Goal: Task Accomplishment & Management: Use online tool/utility

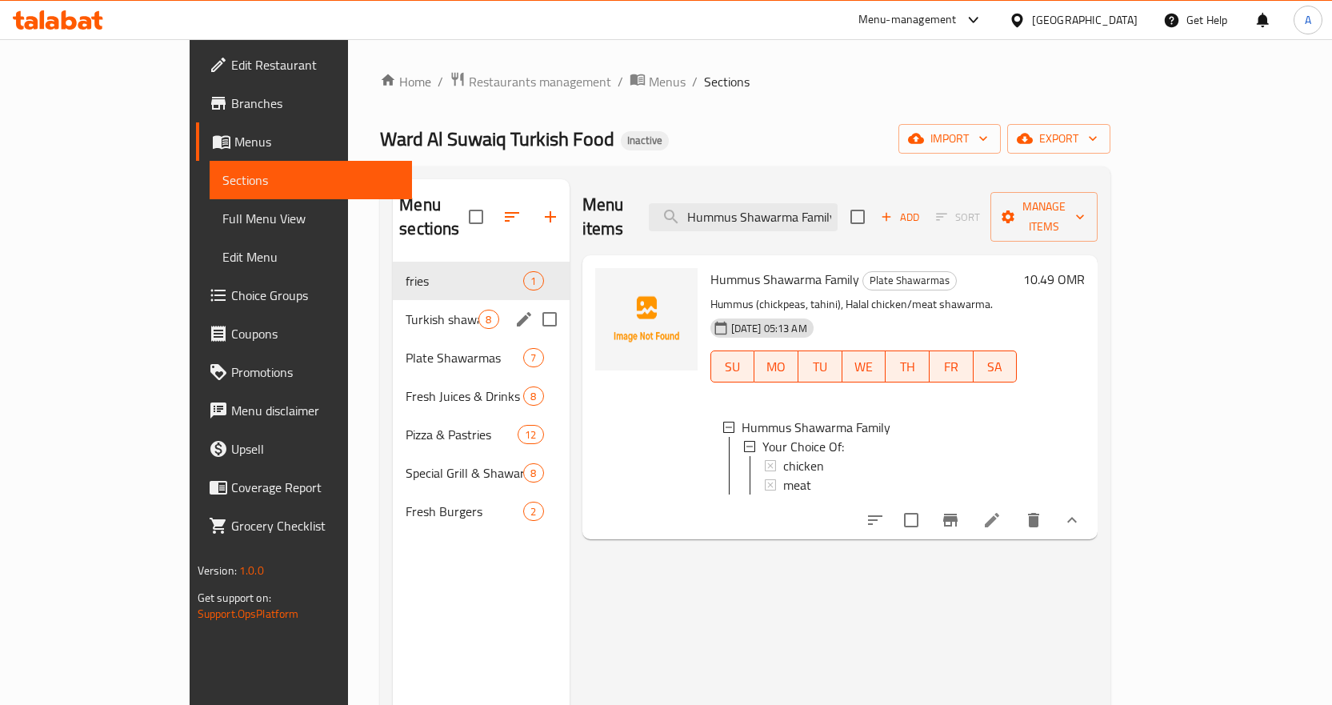
click at [406, 310] on span "Turkish shawarma" at bounding box center [442, 319] width 73 height 19
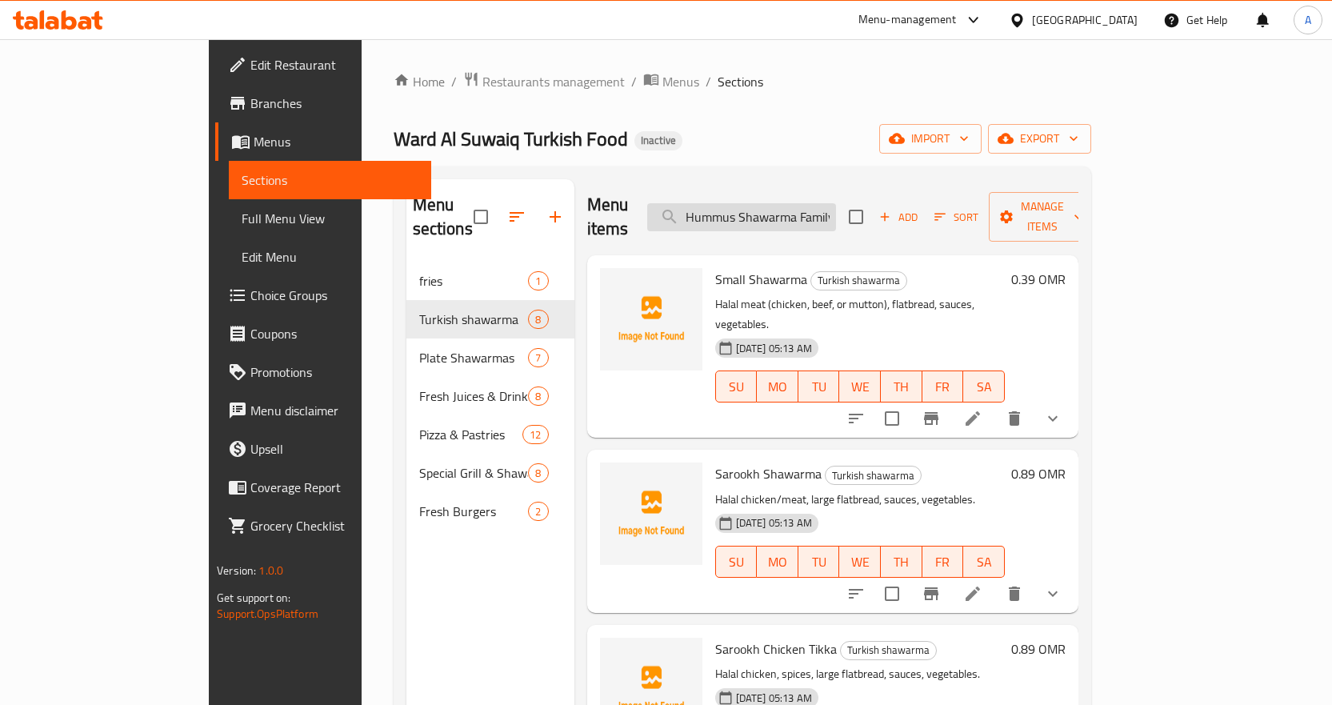
click at [790, 206] on input "Hummus Shawarma Family" at bounding box center [741, 217] width 189 height 28
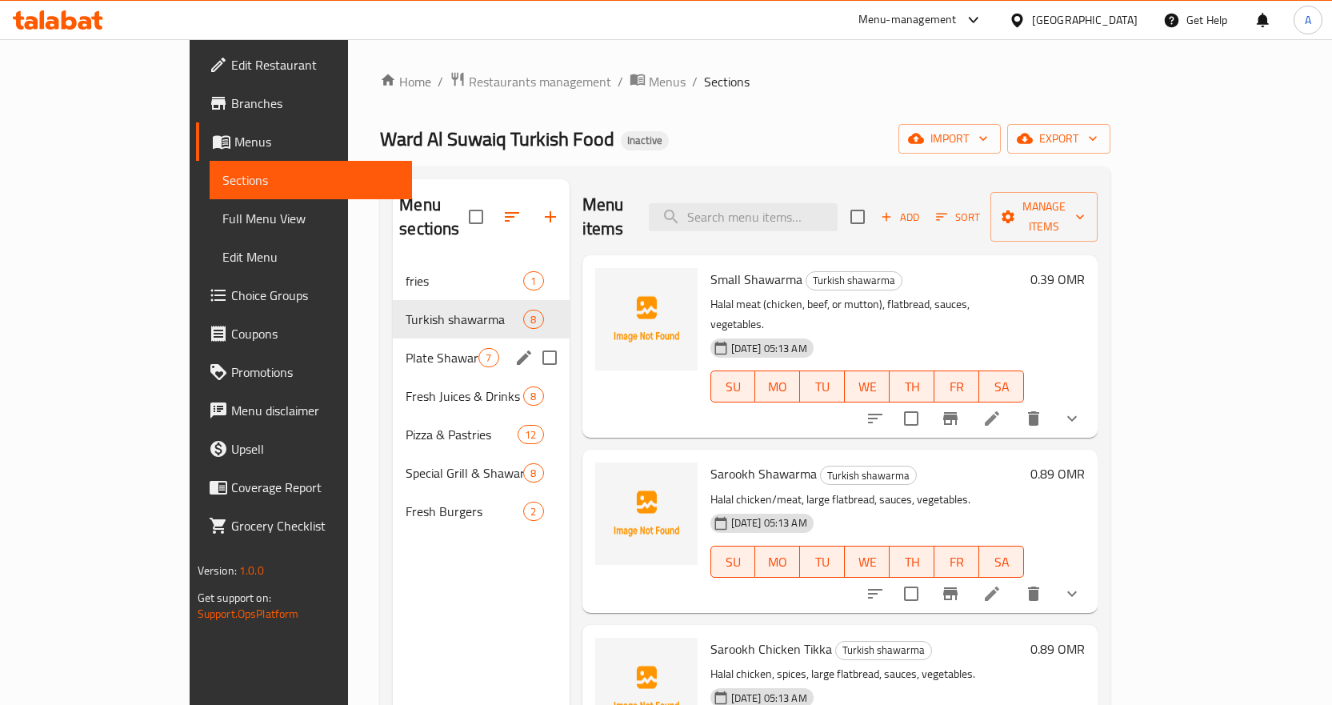
click at [406, 310] on span "Turkish shawarma" at bounding box center [465, 319] width 118 height 19
click at [406, 271] on span "fries" at bounding box center [442, 280] width 73 height 19
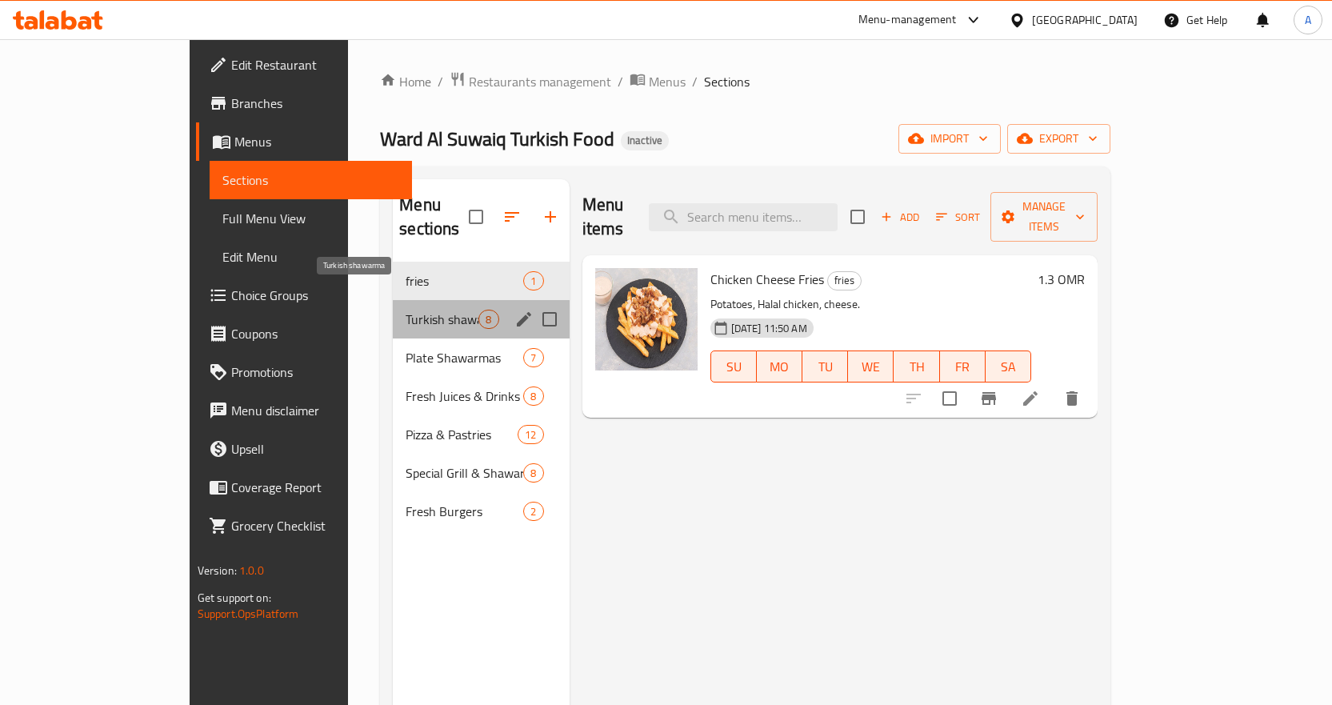
click at [406, 310] on span "Turkish shawarma" at bounding box center [442, 319] width 73 height 19
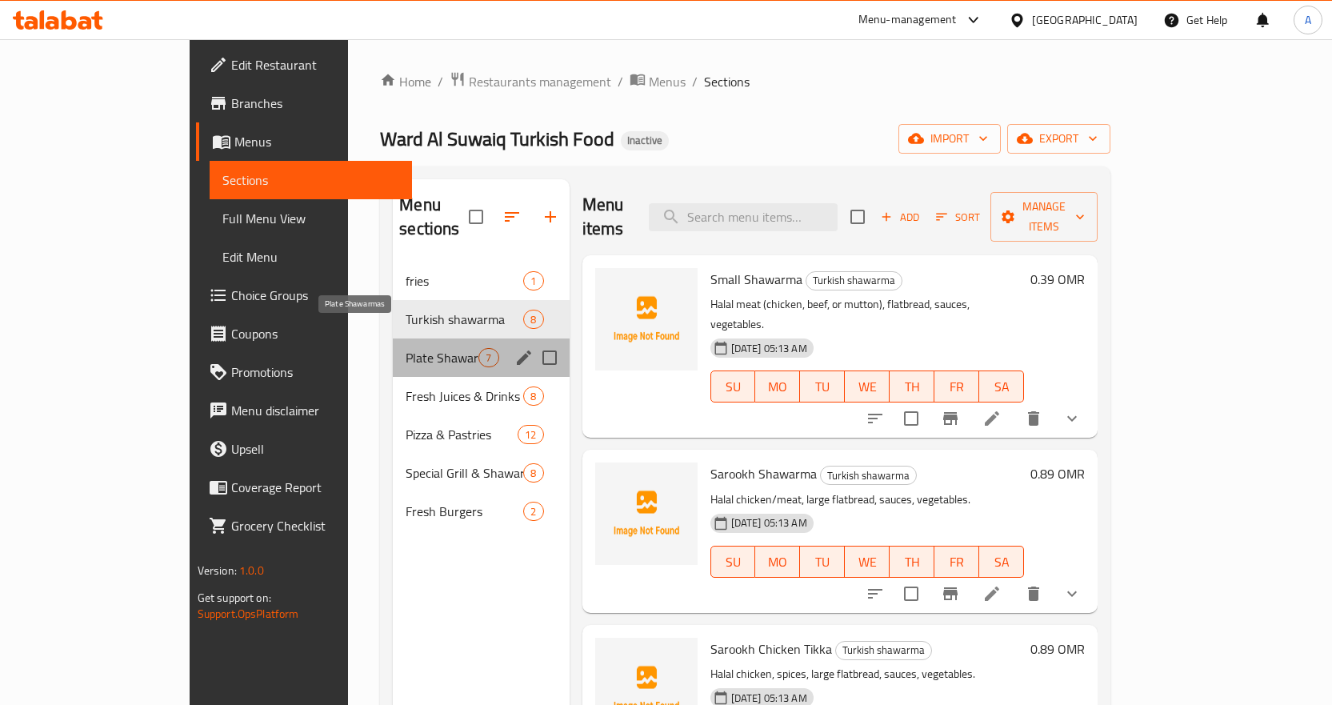
click at [406, 348] on span "Plate Shawarmas" at bounding box center [442, 357] width 73 height 19
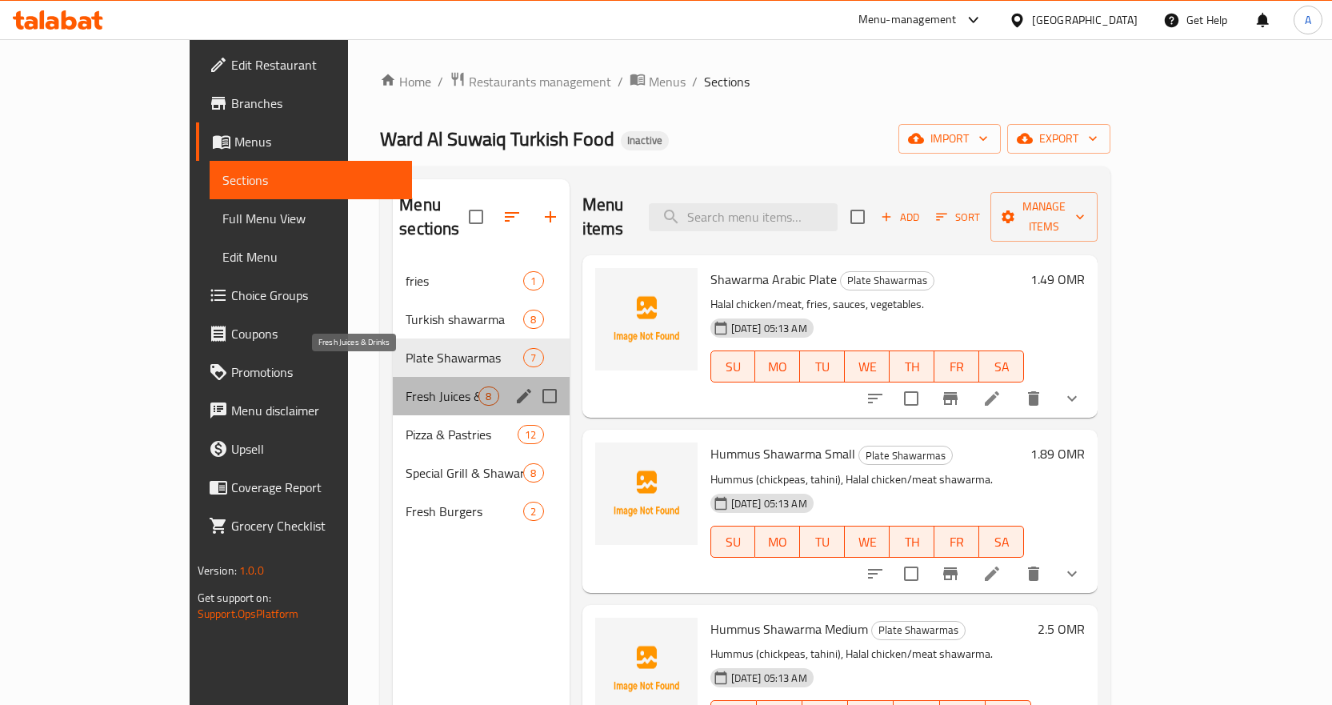
click at [406, 386] on span "Fresh Juices & Drinks" at bounding box center [442, 395] width 73 height 19
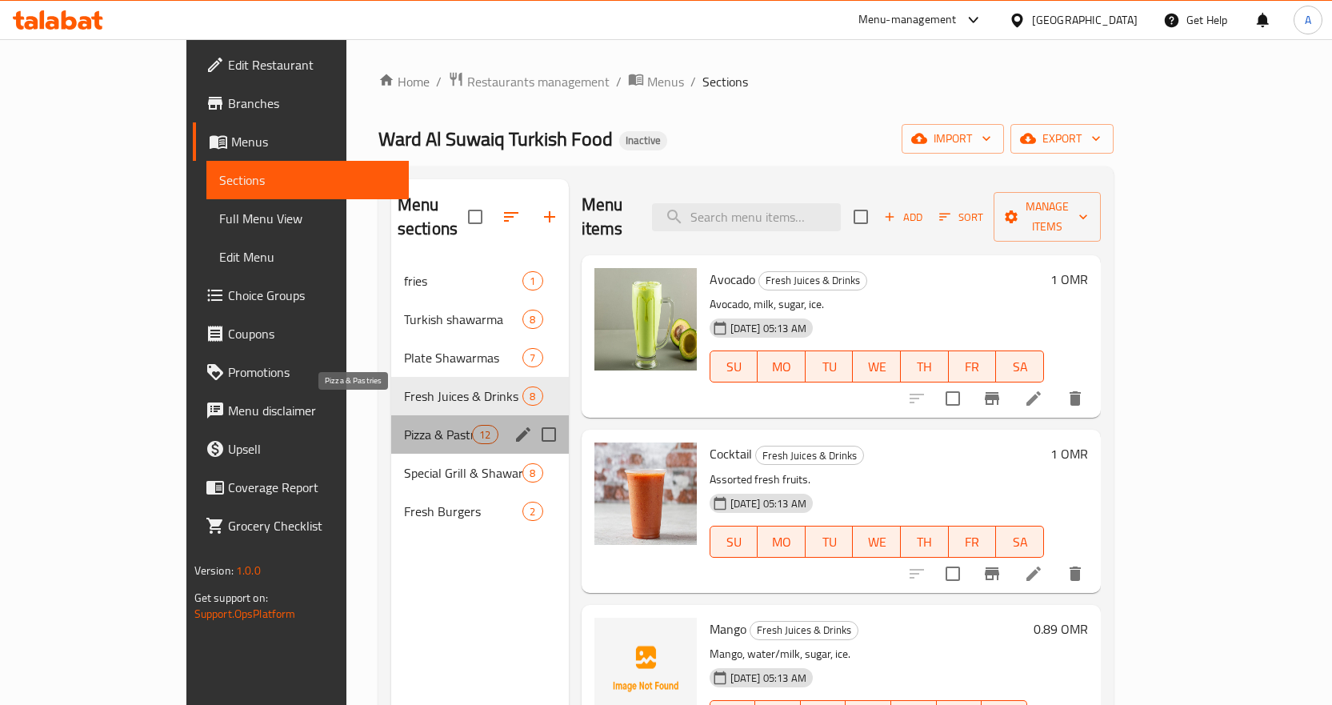
click at [404, 425] on span "Pizza & Pastries" at bounding box center [438, 434] width 68 height 19
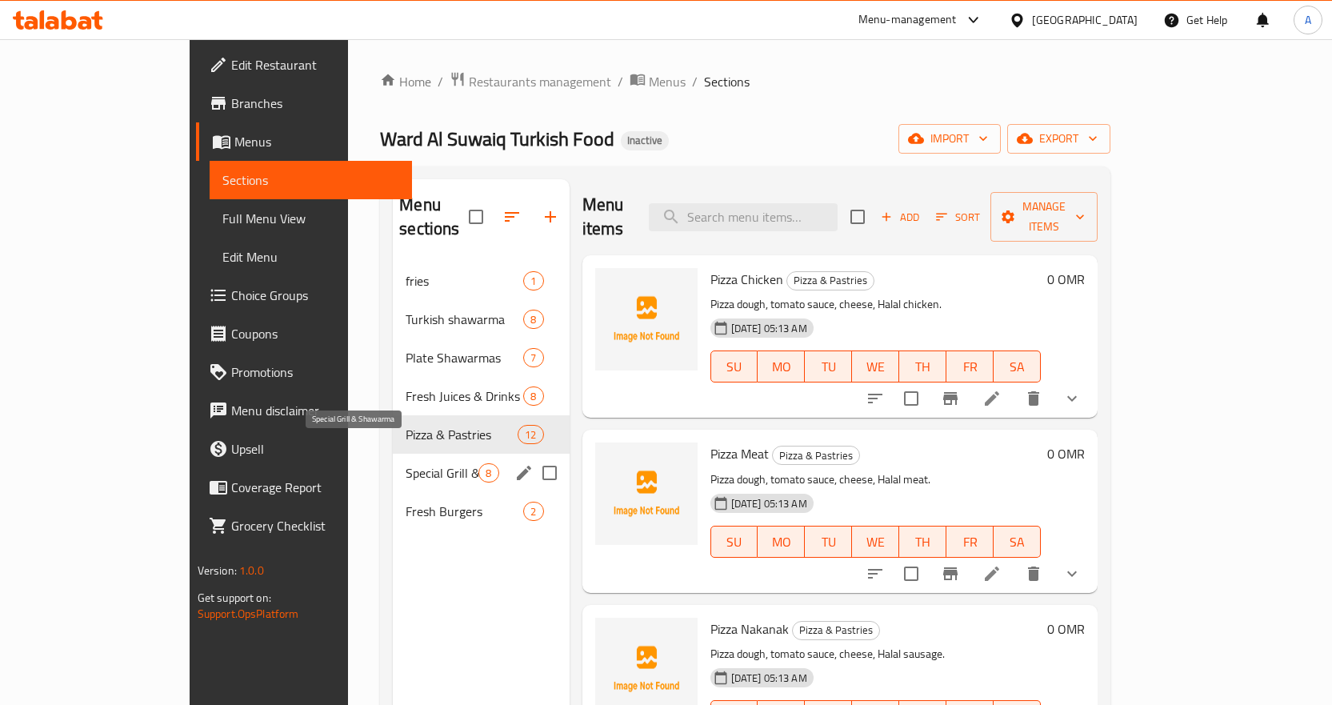
click at [406, 463] on span "Special Grill & Shawarma" at bounding box center [442, 472] width 73 height 19
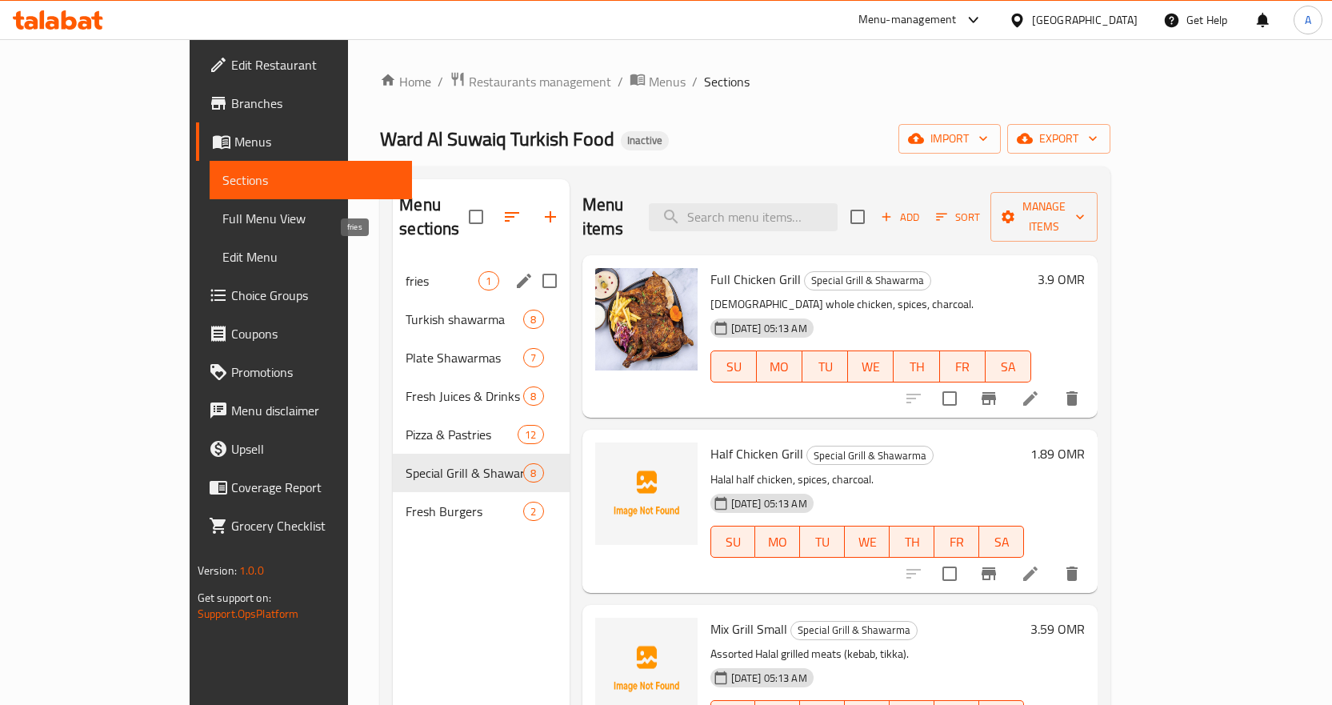
click at [406, 271] on span "fries" at bounding box center [442, 280] width 73 height 19
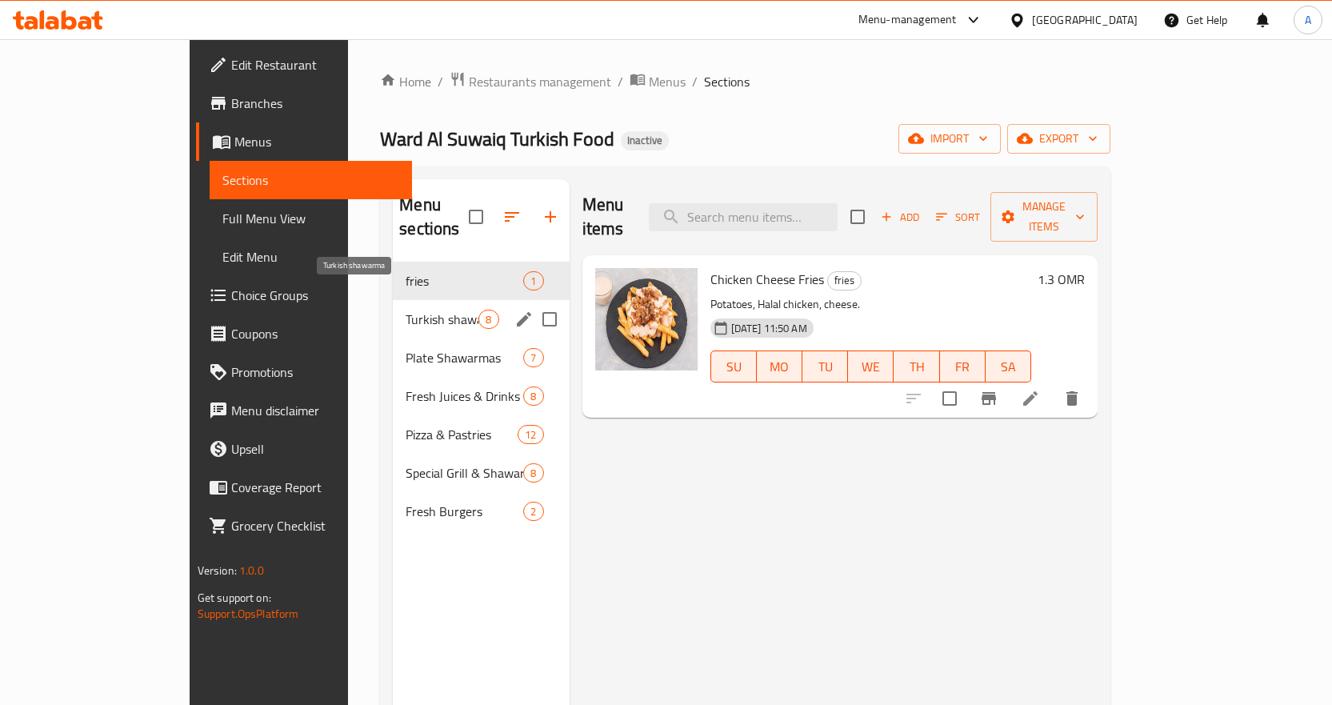
click at [406, 310] on span "Turkish shawarma" at bounding box center [442, 319] width 73 height 19
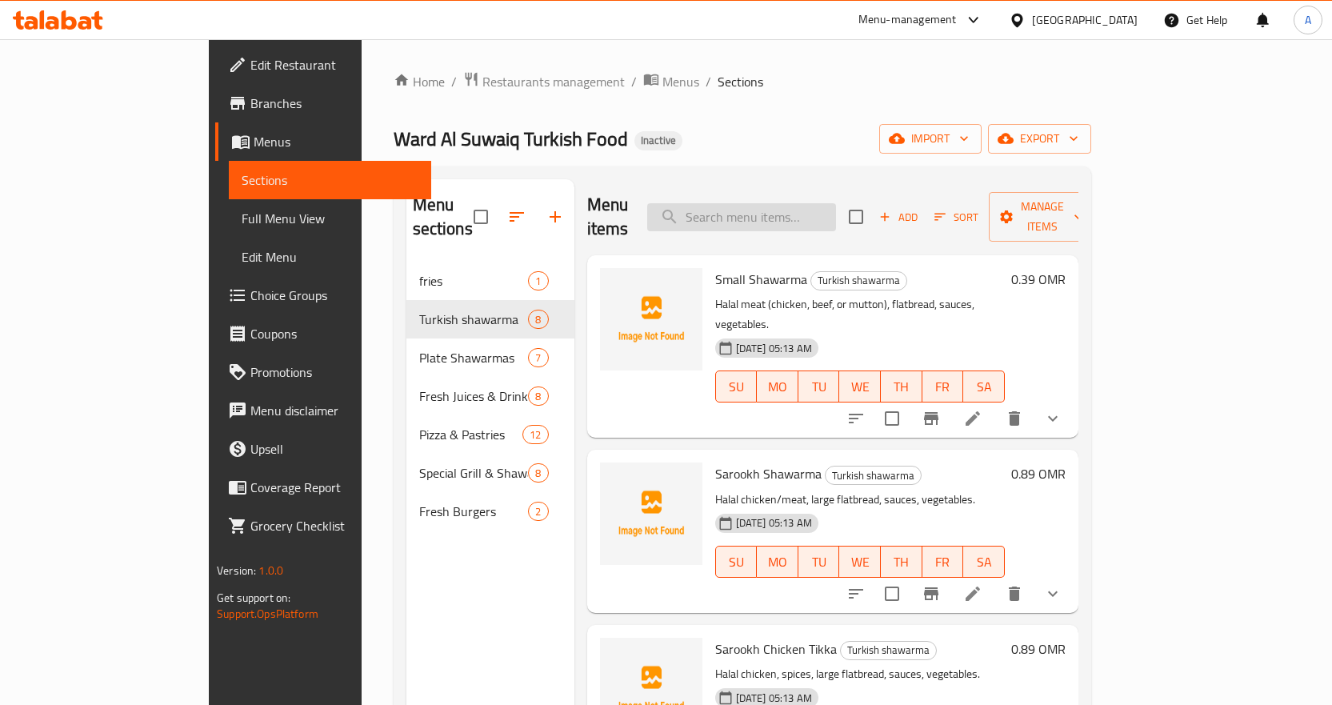
click at [786, 206] on input "search" at bounding box center [741, 217] width 189 height 28
paste input "Ananas (Pineapple)"
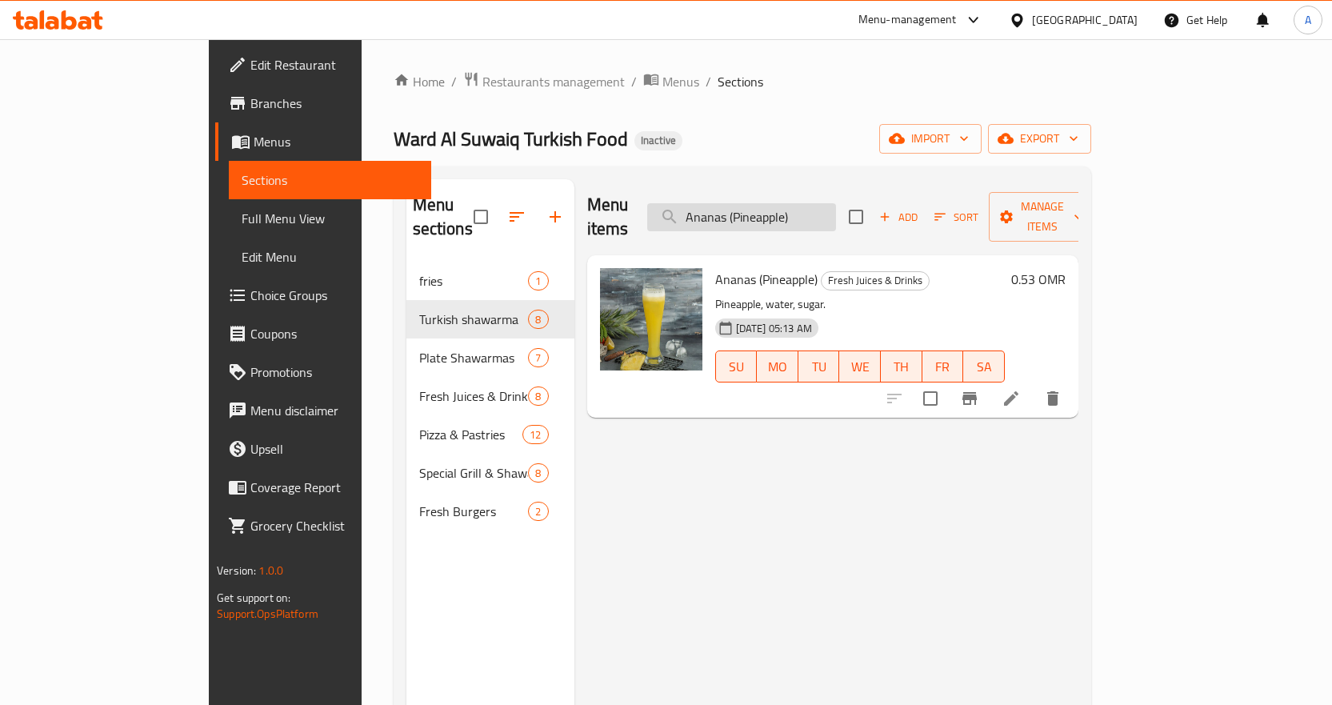
click at [826, 214] on input "Ananas (Pineapple)" at bounding box center [741, 217] width 189 height 28
paste input "Half Chicken Grill"
click at [826, 214] on input "Half Chicken Grill" at bounding box center [741, 217] width 189 height 28
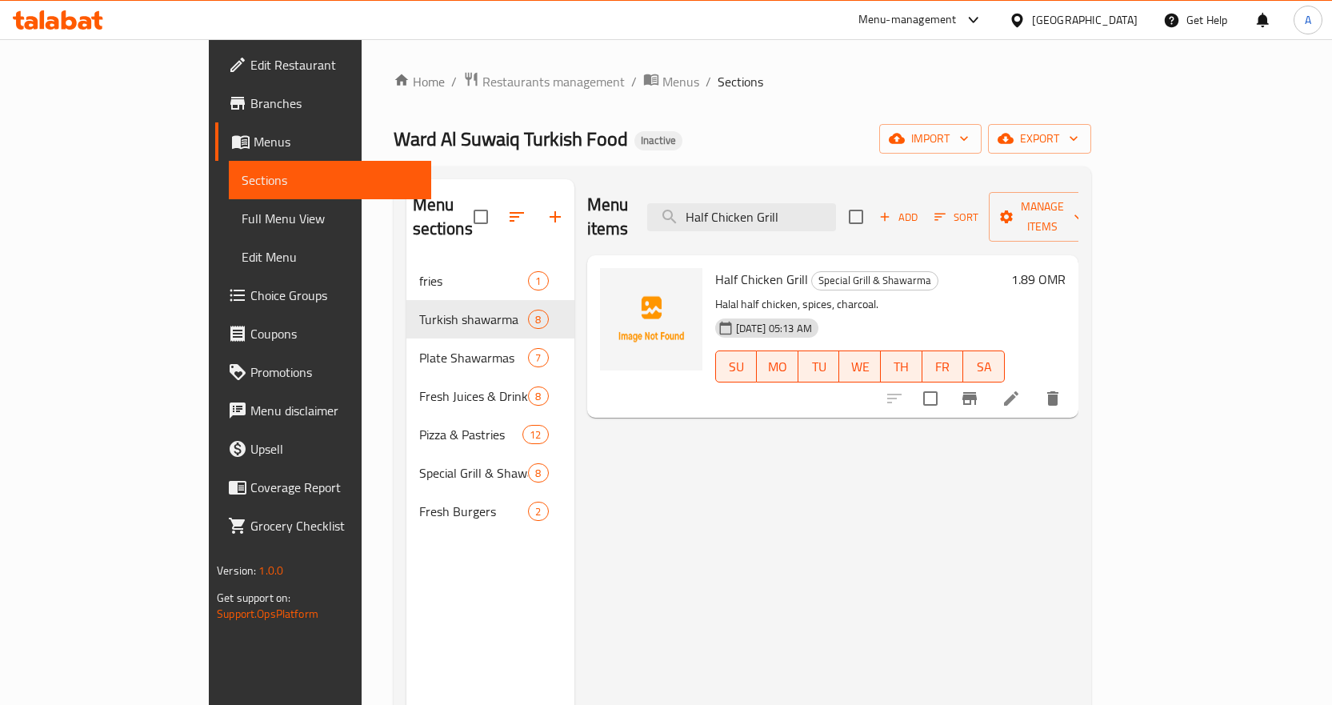
click at [737, 267] on span "Half Chicken Grill" at bounding box center [761, 279] width 93 height 24
copy h6 "Half Chicken Grill"
click at [759, 203] on input "Half Chicken Grill" at bounding box center [741, 217] width 189 height 28
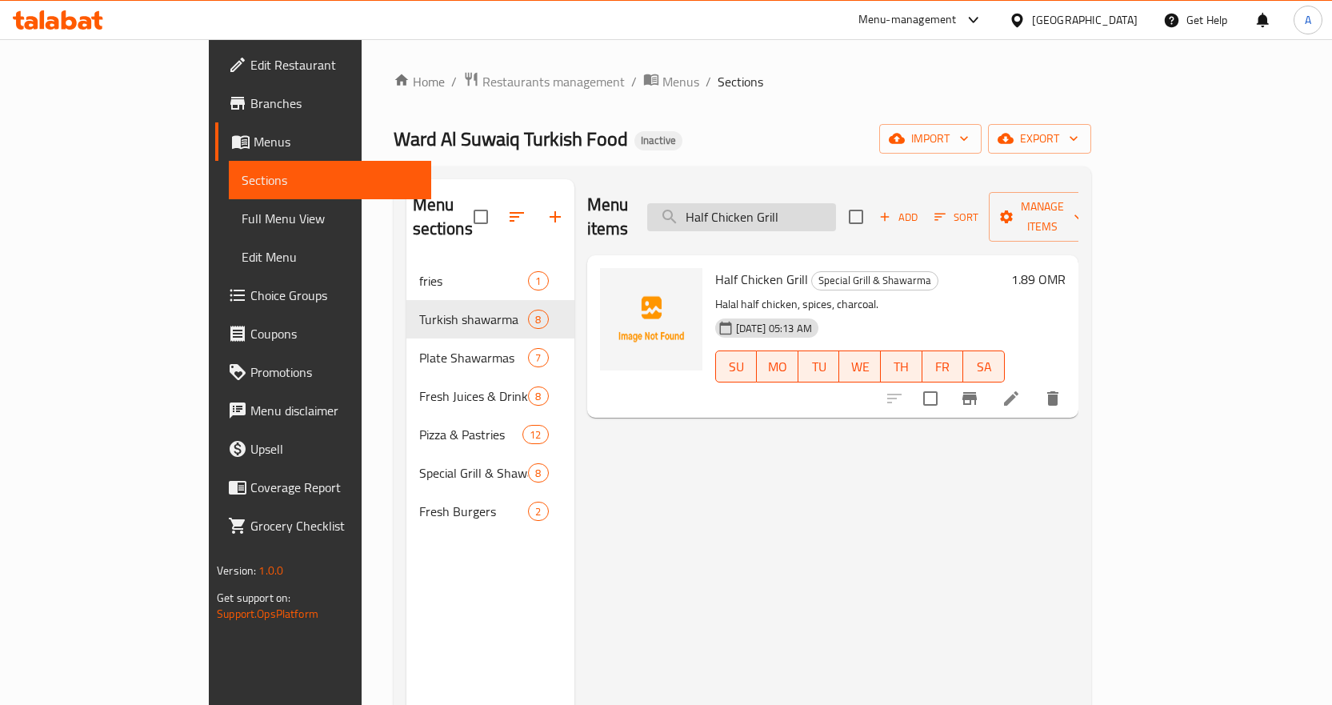
click at [759, 203] on input "Half Chicken Grill" at bounding box center [741, 217] width 189 height 28
paste input "ummus Shawarma Large"
click at [759, 203] on input "Half Chicken Grill" at bounding box center [741, 217] width 189 height 28
click at [836, 203] on input "Hummus Shawarma Large" at bounding box center [741, 217] width 189 height 28
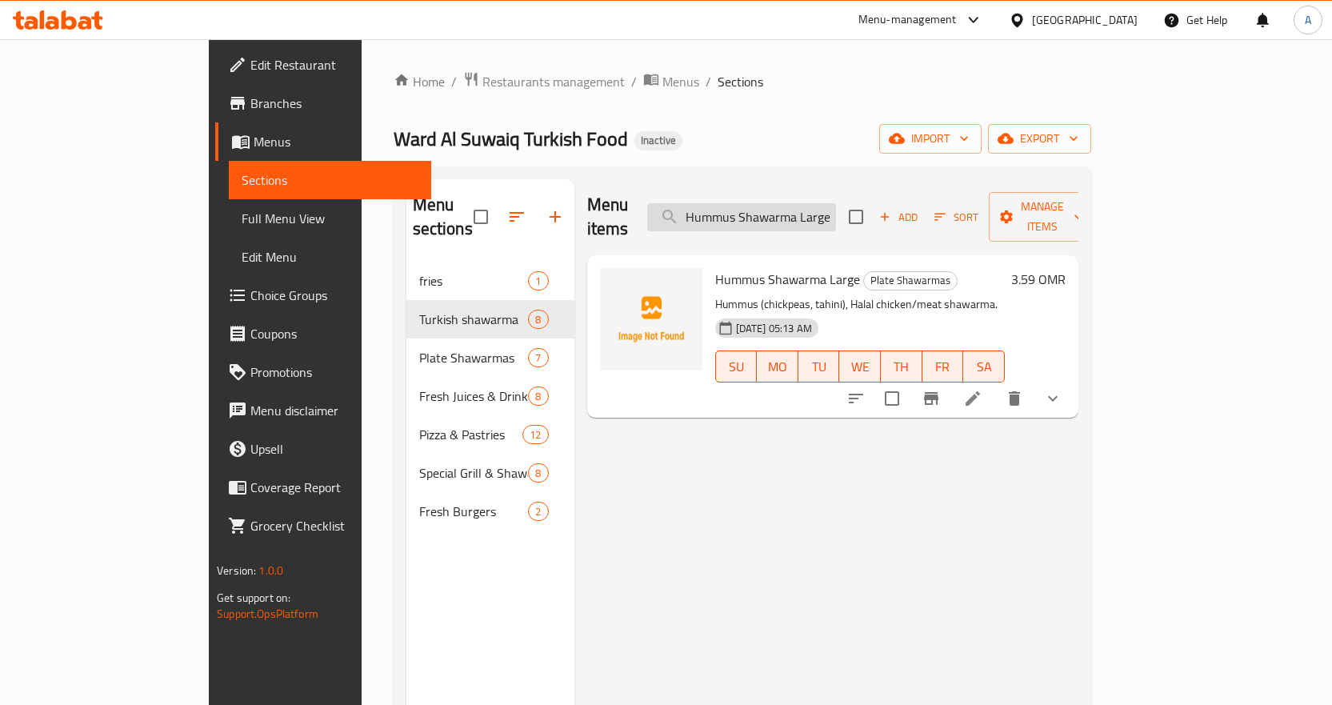
click at [836, 203] on input "Hummus Shawarma Large" at bounding box center [741, 217] width 189 height 28
click at [792, 215] on input "Hummus Shawarma Large" at bounding box center [741, 217] width 189 height 28
paste input "Medium"
click at [792, 215] on input "Hummus Shawarma Medium" at bounding box center [741, 217] width 189 height 28
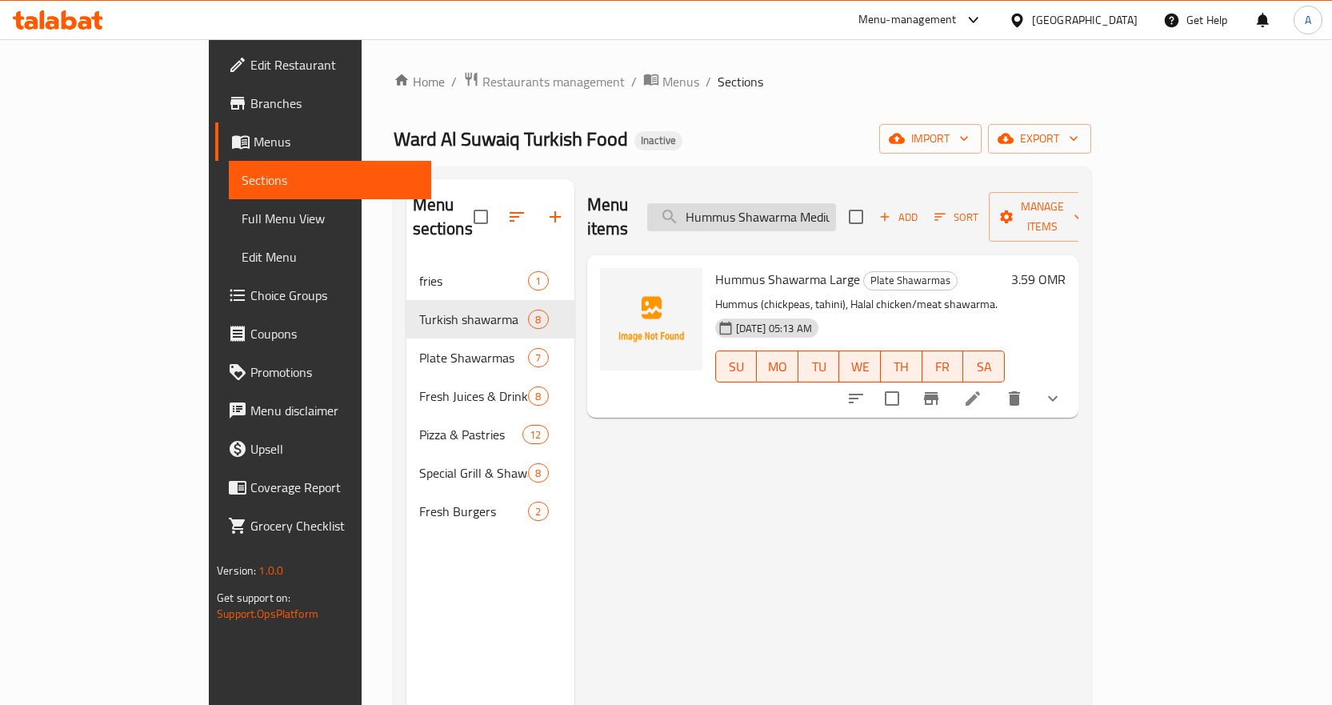
scroll to position [0, 14]
click at [1063, 389] on icon "show more" at bounding box center [1052, 398] width 19 height 19
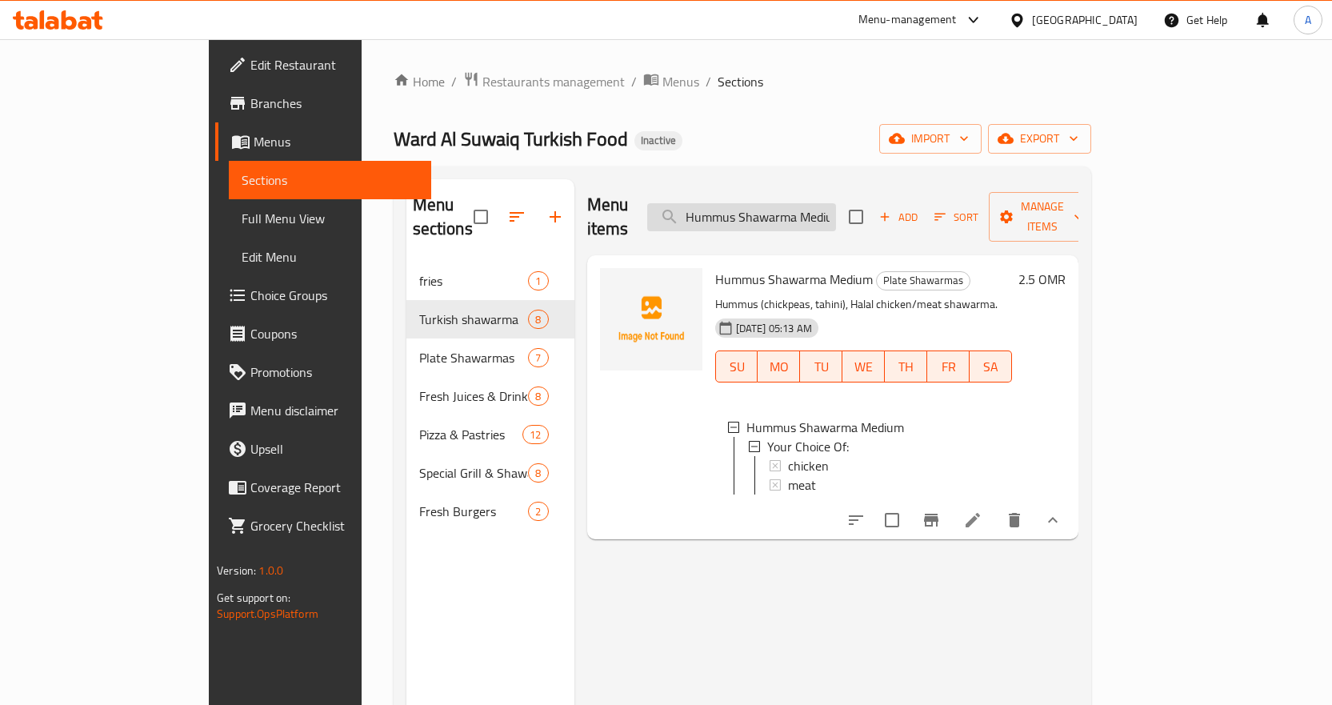
click at [836, 203] on input "Hummus Shawarma Medium" at bounding box center [741, 217] width 189 height 28
click at [780, 208] on input "Hummus Shawarma Medium" at bounding box center [741, 217] width 189 height 28
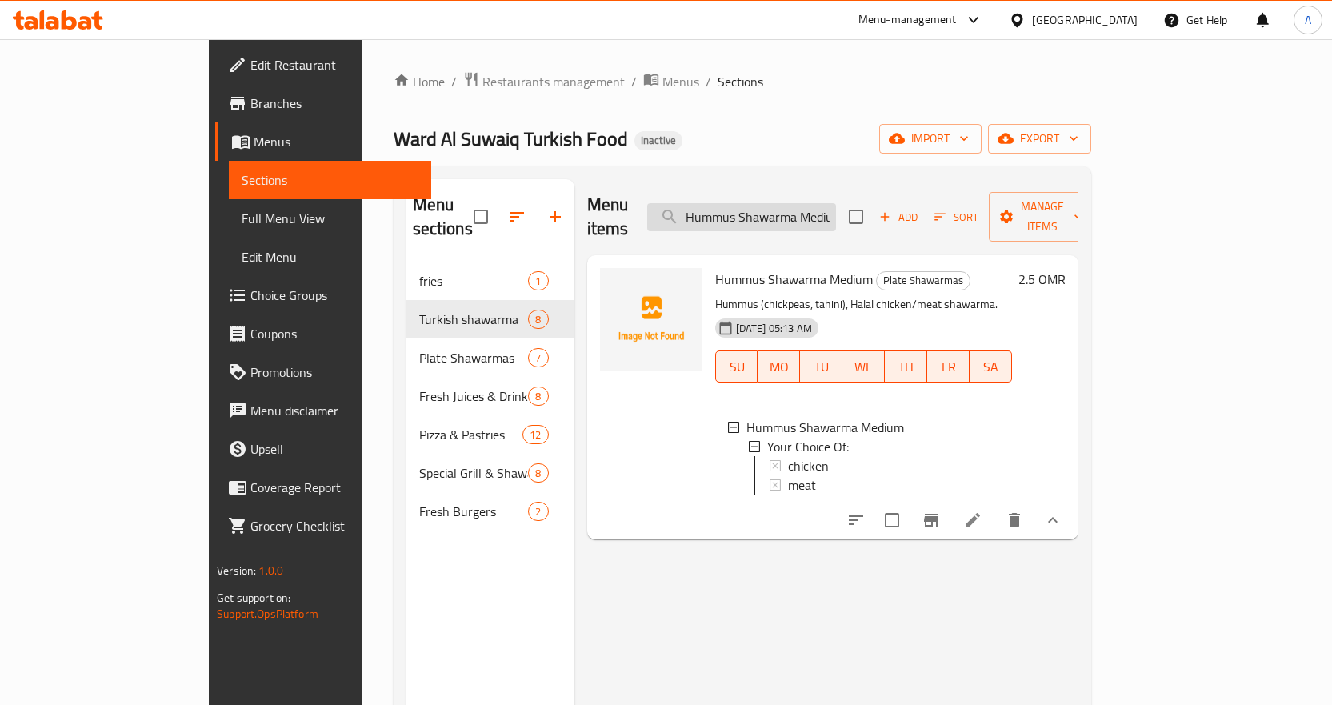
paste input "Small"
click at [780, 208] on input "Hummus Shawarma Small" at bounding box center [741, 217] width 189 height 28
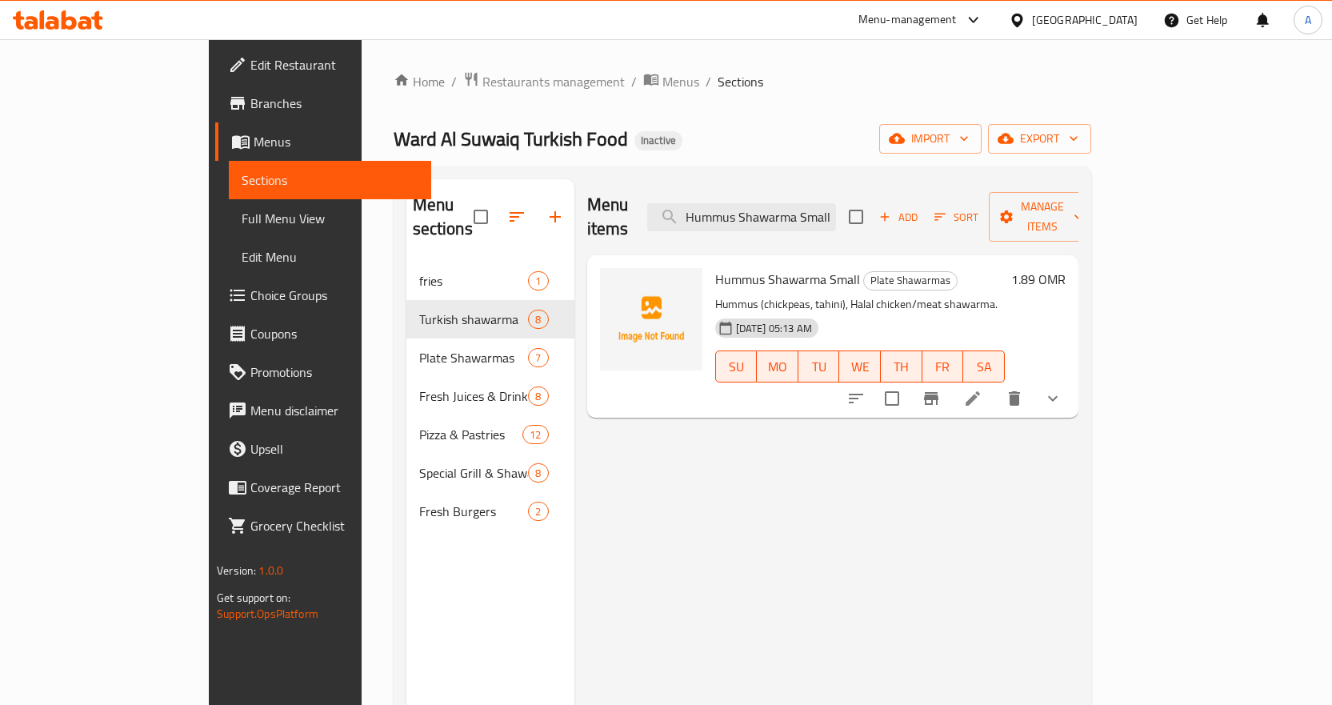
click at [762, 267] on span "Hummus Shawarma Small" at bounding box center [787, 279] width 145 height 24
copy h6 "Hummus Shawarma Small"
drag, startPoint x: 1267, startPoint y: 367, endPoint x: 1258, endPoint y: 384, distance: 19.4
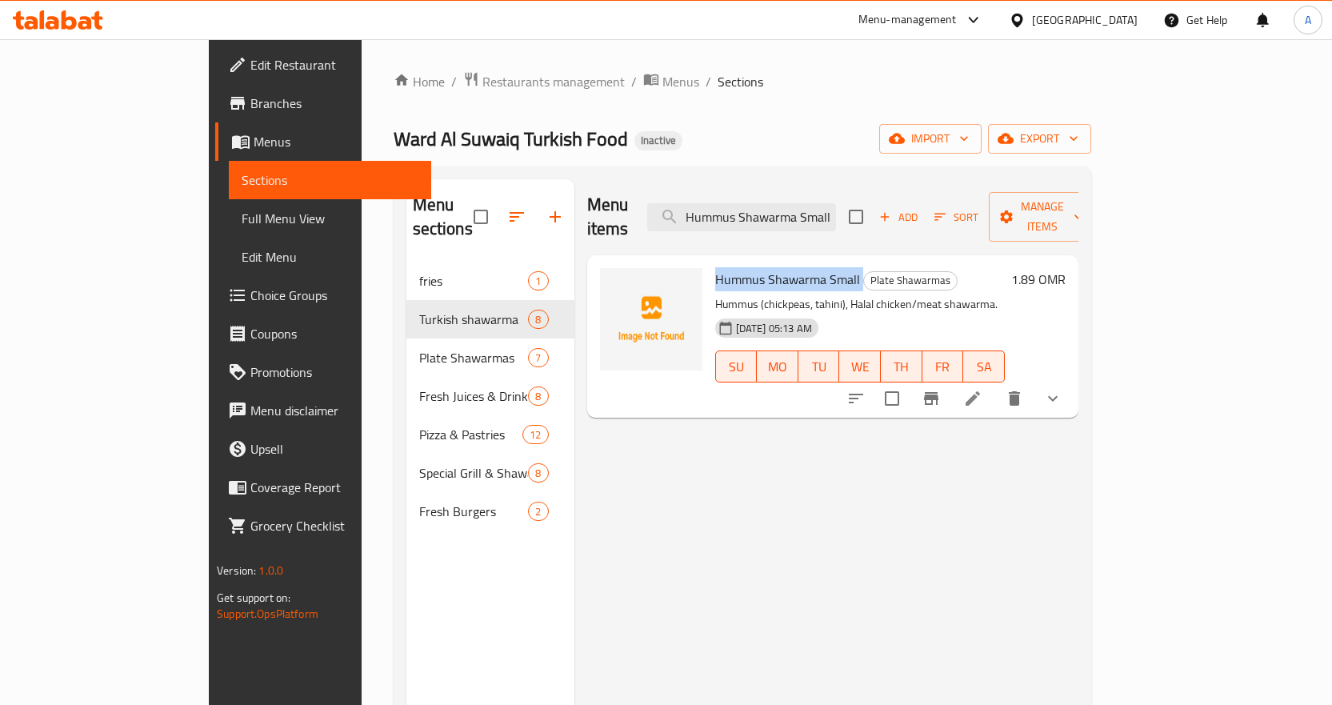
click at [1063, 389] on icon "show more" at bounding box center [1052, 398] width 19 height 19
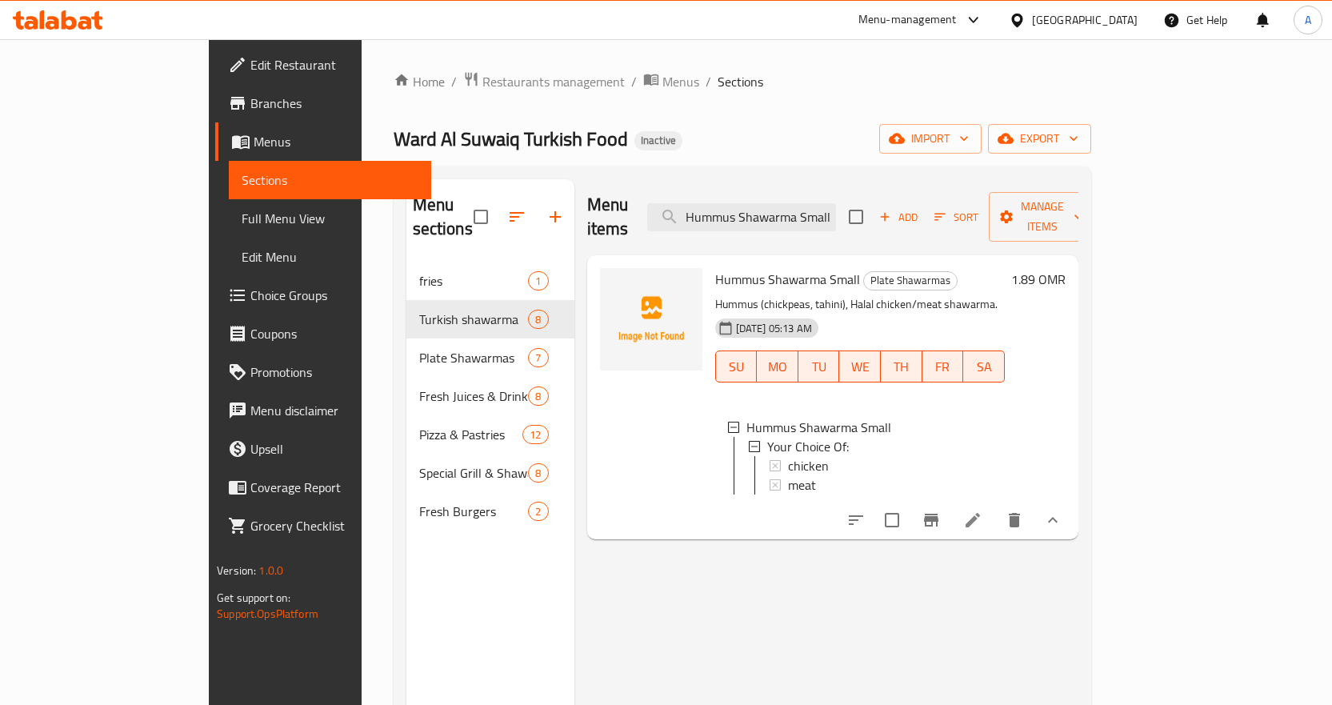
click at [917, 568] on div "Menu items Hummus Shawarma Small Add Sort Manage items Hummus Shawarma Small Pl…" at bounding box center [826, 531] width 504 height 705
click at [836, 205] on input "Hummus Shawarma Small" at bounding box center [741, 217] width 189 height 28
paste input "XLarge"
click at [836, 205] on input "Hummus Shawarma Small" at bounding box center [741, 217] width 189 height 28
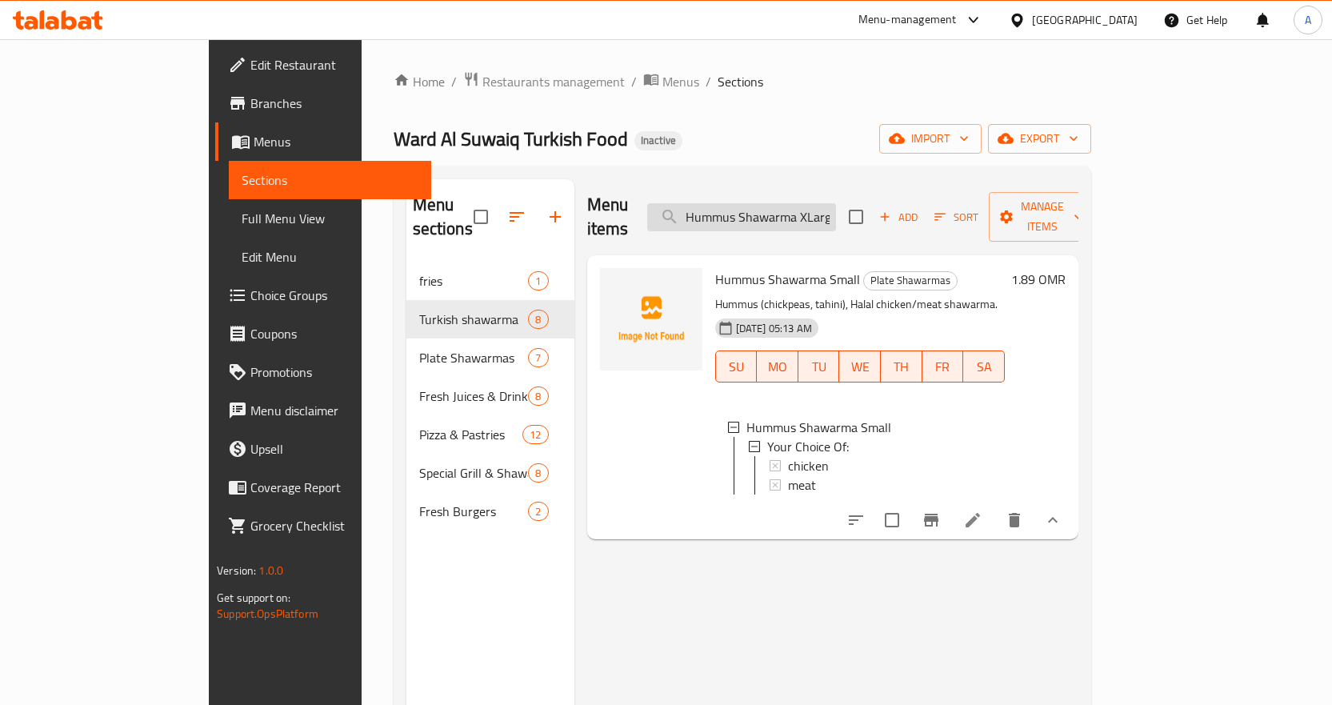
scroll to position [0, 6]
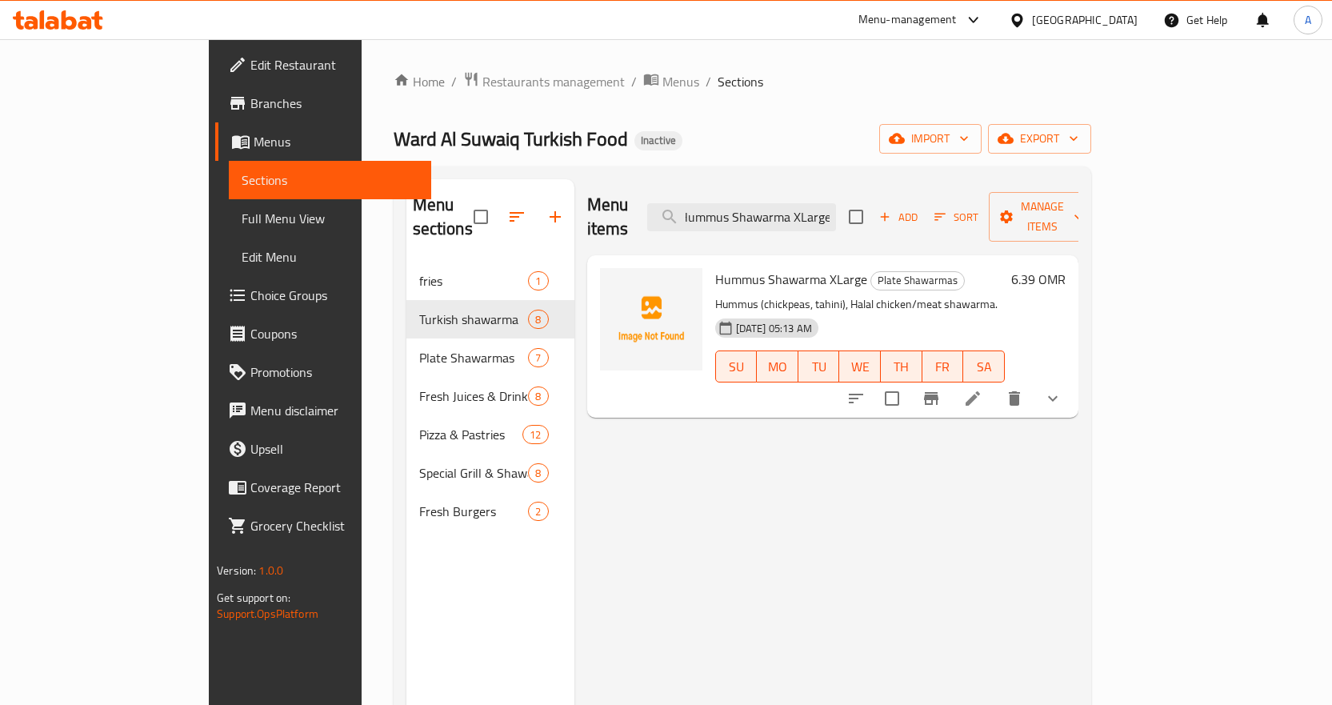
drag, startPoint x: 1253, startPoint y: 382, endPoint x: 1239, endPoint y: 383, distance: 14.4
click at [1063, 389] on icon "show more" at bounding box center [1052, 398] width 19 height 19
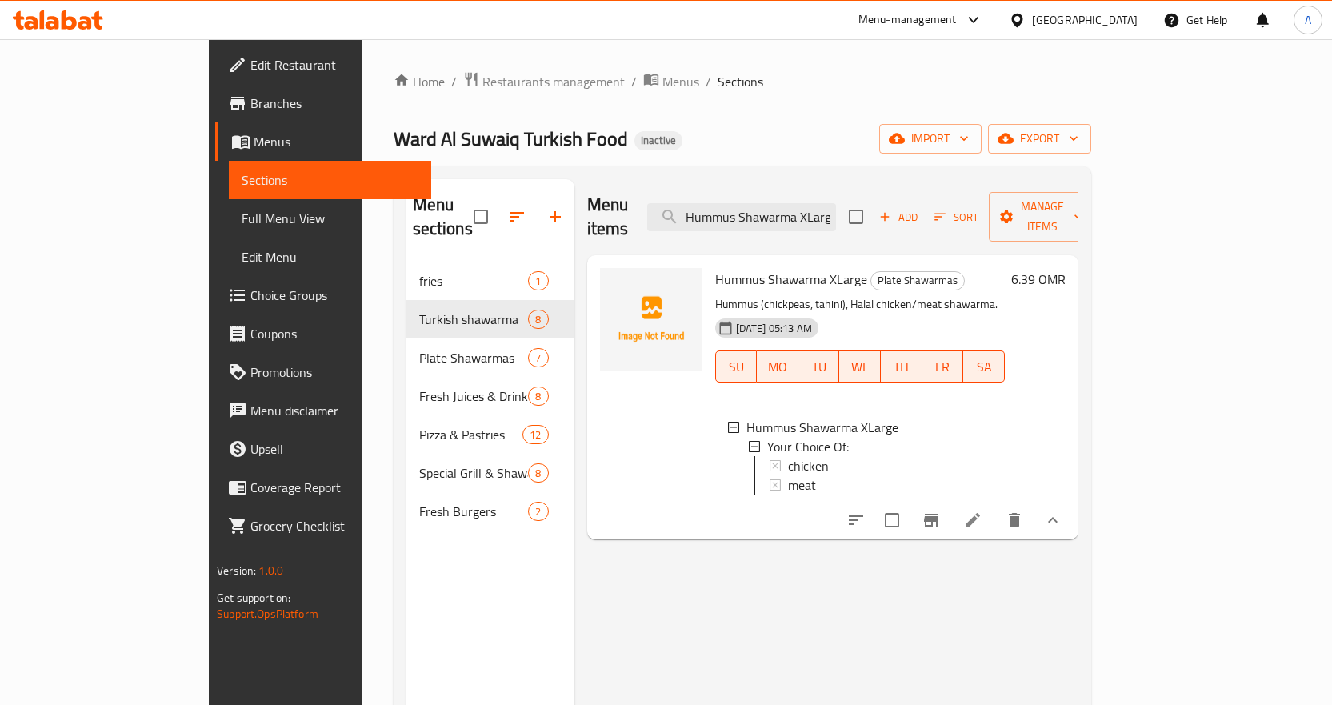
click at [752, 267] on span "Hummus Shawarma XLarge" at bounding box center [791, 279] width 152 height 24
copy h6 "Hummus Shawarma XLarge"
click at [778, 203] on input "Hummus Shawarma XLarge" at bounding box center [741, 217] width 189 height 28
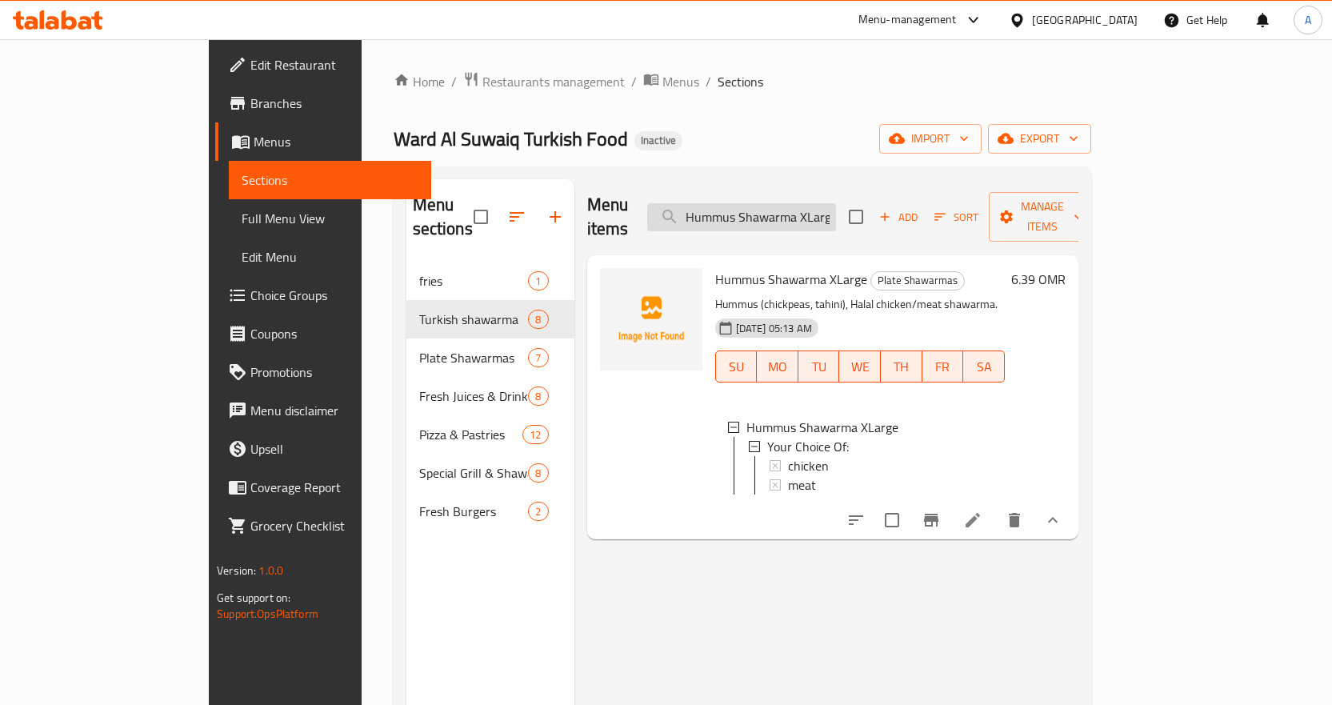
click at [778, 203] on input "Hummus Shawarma XLarge" at bounding box center [741, 217] width 189 height 28
paste input "Kraft Chicken"
click at [778, 203] on input "Kraft Chicken" at bounding box center [741, 217] width 189 height 28
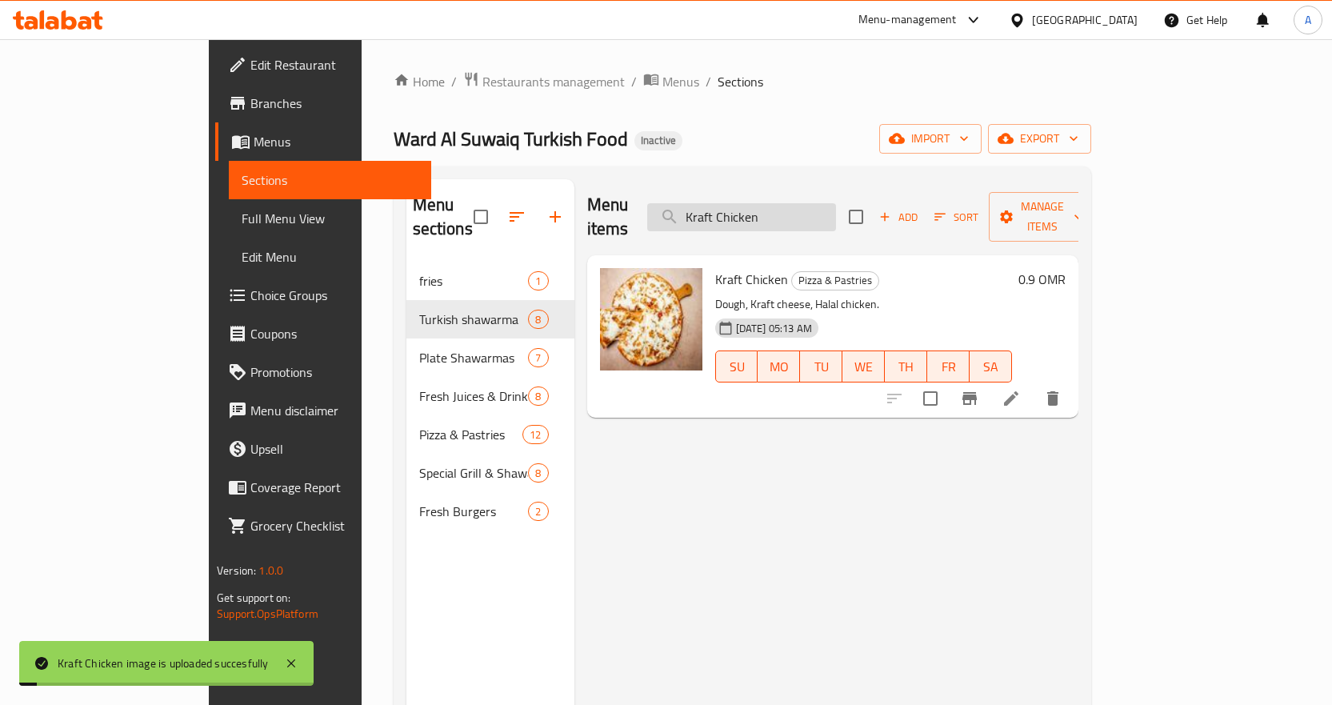
click at [836, 203] on input "Kraft Chicken" at bounding box center [741, 217] width 189 height 28
paste input "Honey"
click at [836, 203] on input "Kraft Honey" at bounding box center [741, 217] width 189 height 28
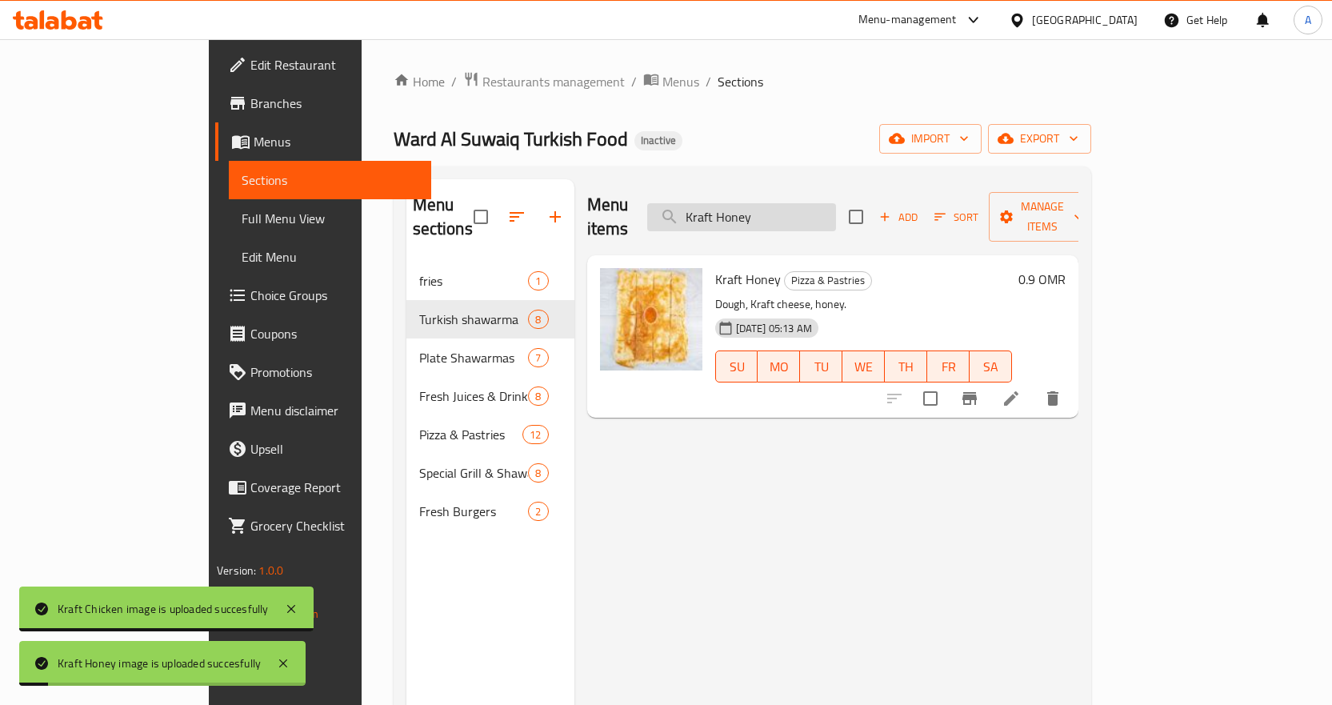
click at [836, 203] on input "Kraft Honey" at bounding box center [741, 217] width 189 height 28
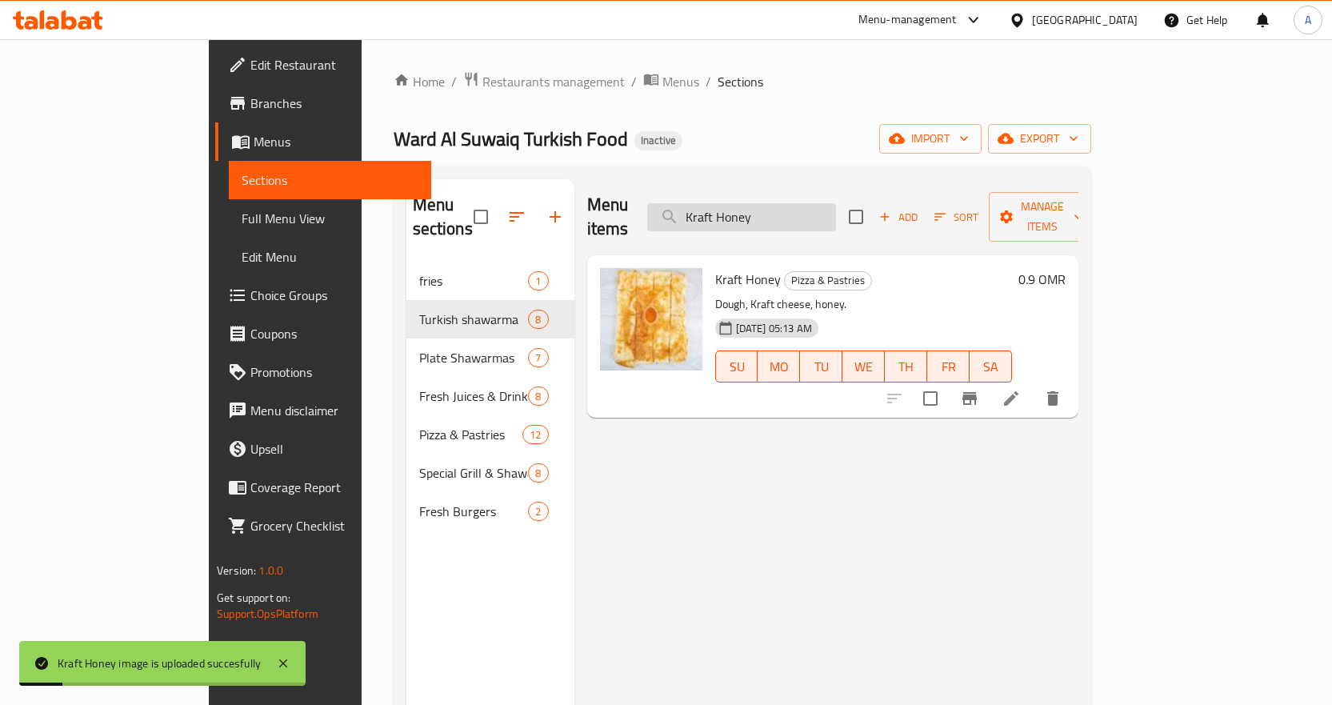
click at [836, 203] on input "Kraft Honey" at bounding box center [741, 217] width 189 height 28
paste input "Lamb Chops"
click at [836, 203] on input "Lamb Chops" at bounding box center [741, 217] width 189 height 28
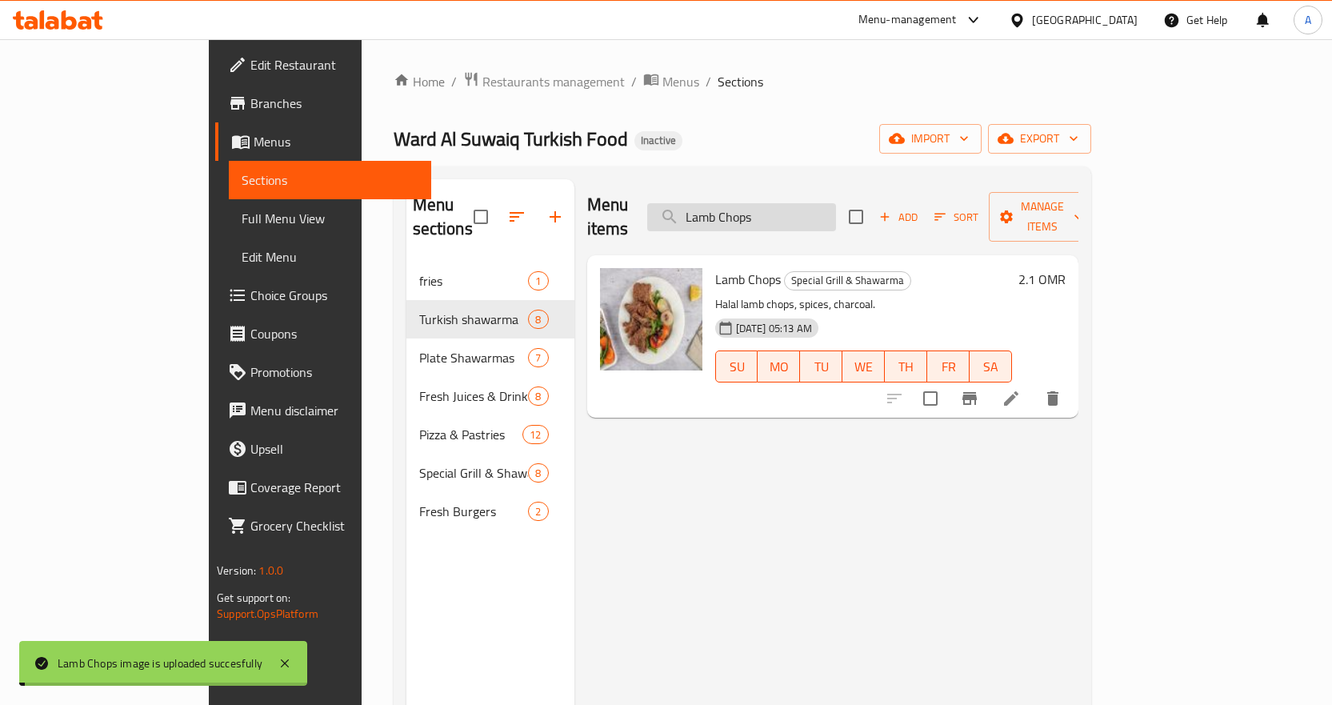
click at [836, 203] on input "Lamb Chops" at bounding box center [741, 217] width 189 height 28
paste input "emon Mint"
click at [836, 203] on input "Lemon Mint" at bounding box center [741, 217] width 189 height 28
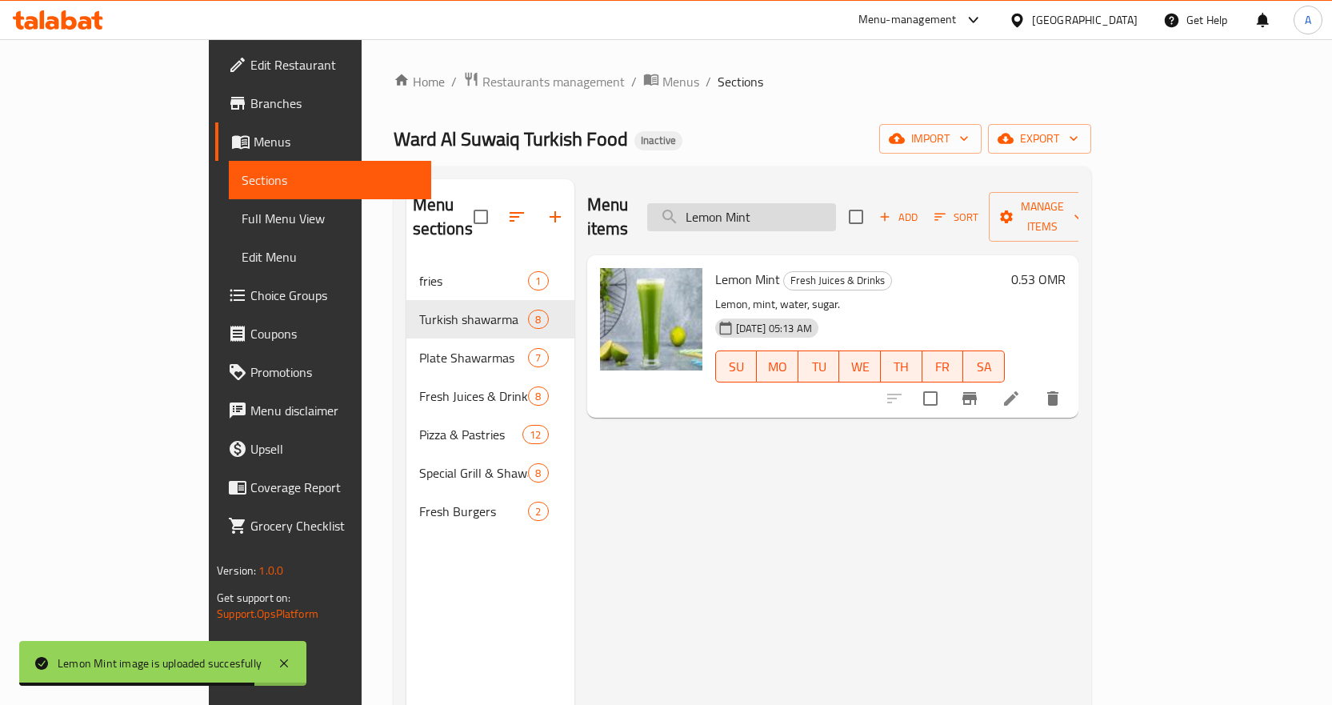
click at [836, 203] on input "Lemon Mint" at bounding box center [741, 217] width 189 height 28
paste input "Mango"
click at [836, 203] on input "Mango" at bounding box center [741, 217] width 189 height 28
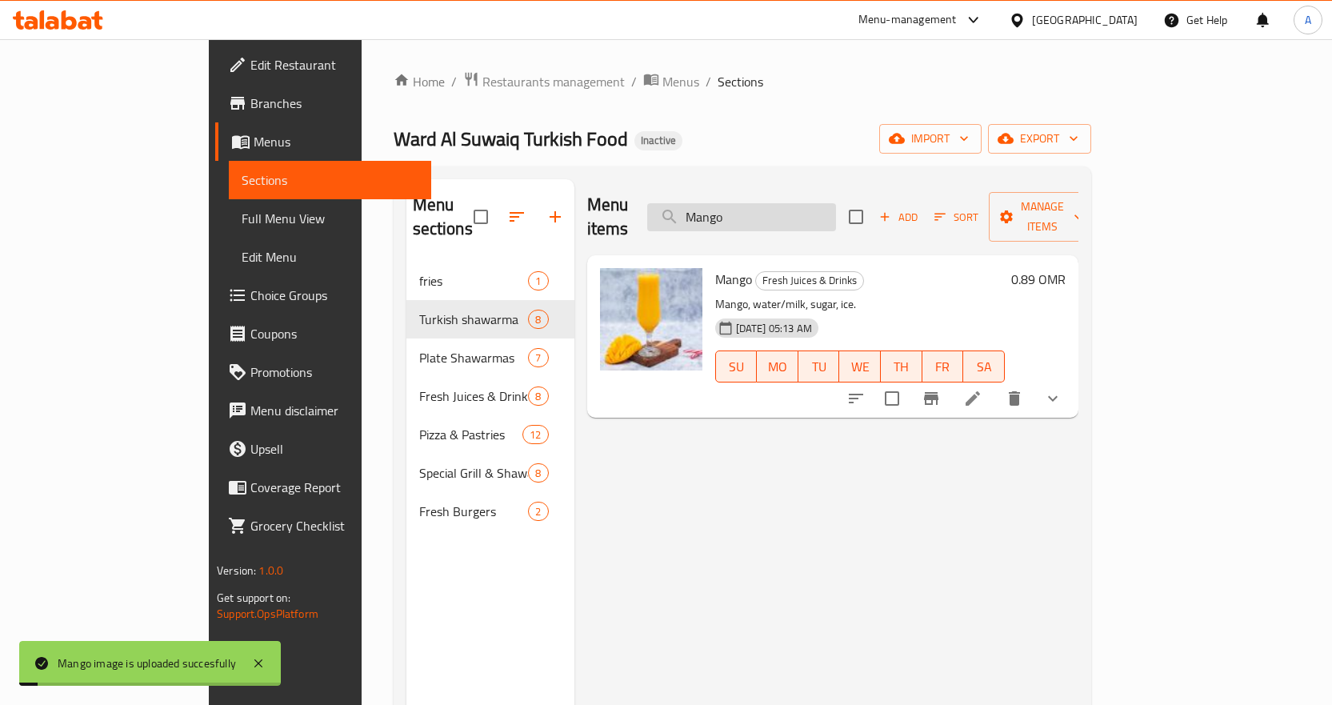
click at [836, 203] on input "Mango" at bounding box center [741, 217] width 189 height 28
paste input "ix Grill Family"
click at [836, 203] on input "Mix Grill Family" at bounding box center [741, 217] width 189 height 28
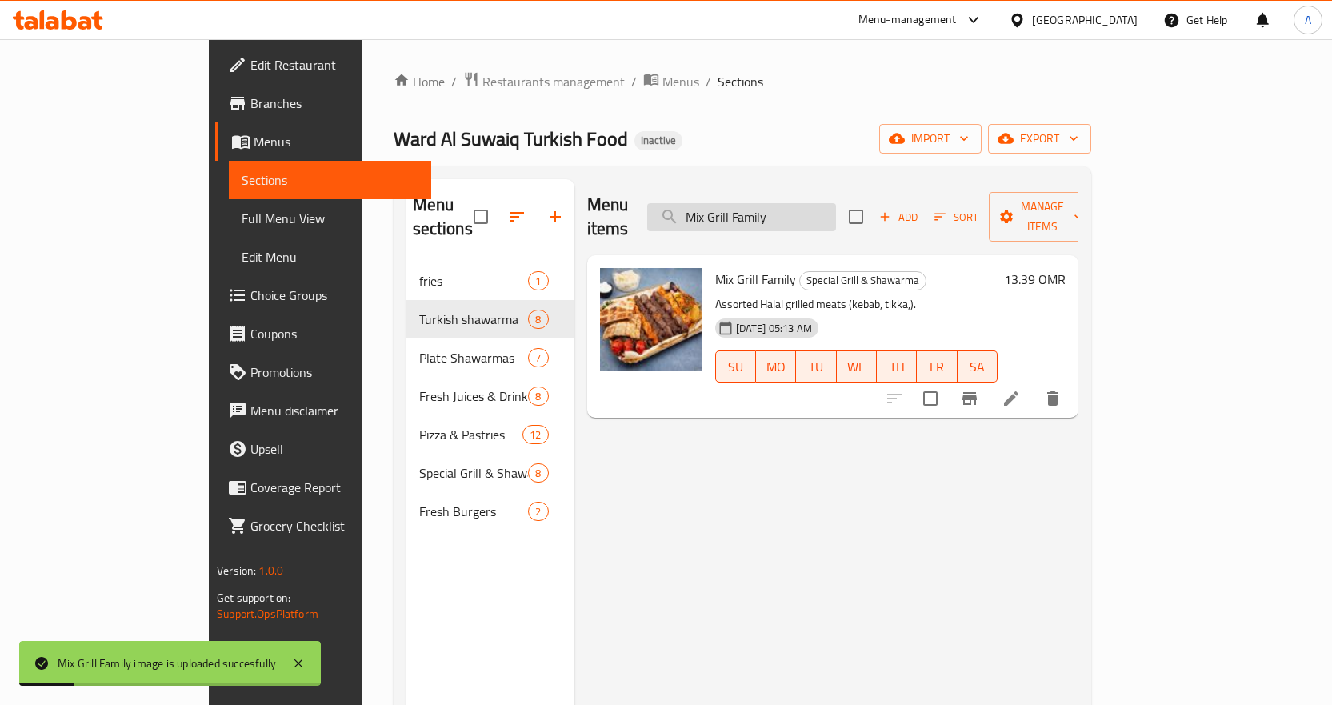
click at [836, 204] on input "Mix Grill Family" at bounding box center [741, 217] width 189 height 28
paste input "Large"
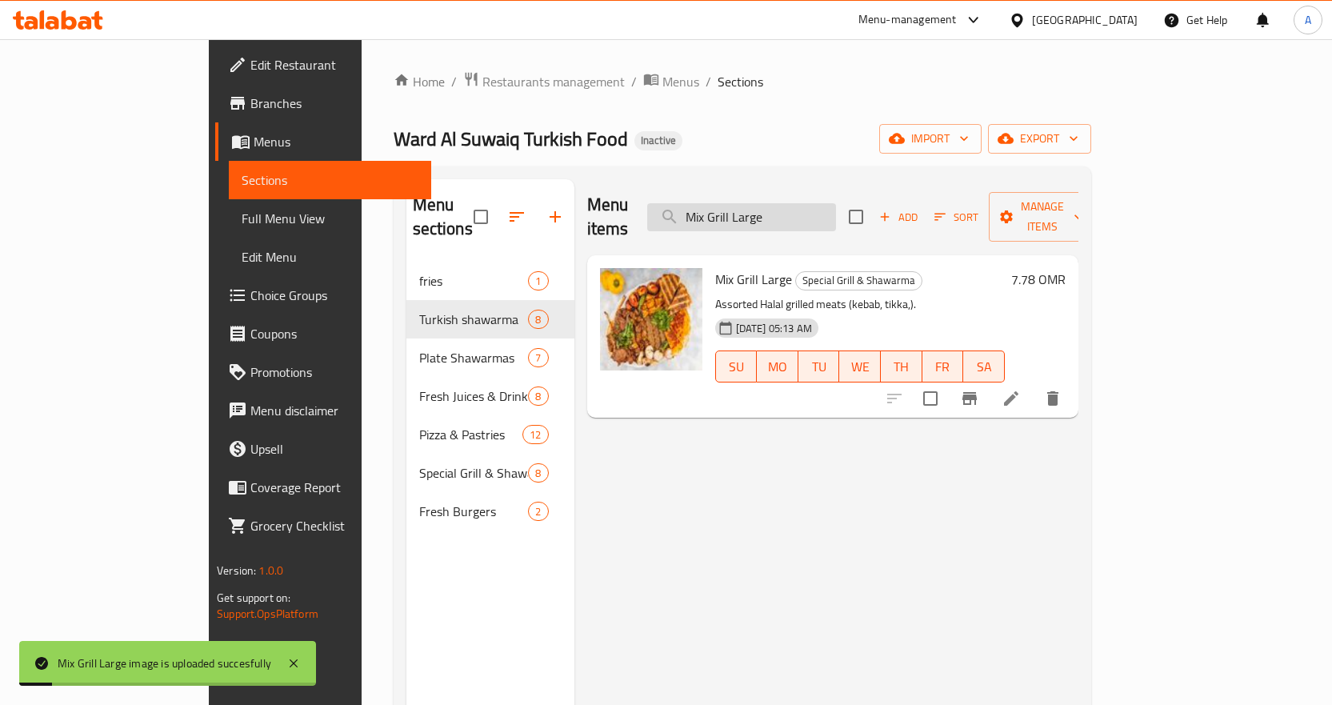
click at [836, 203] on input "Mix Grill Large" at bounding box center [741, 217] width 189 height 28
paste input "Medium"
click at [836, 203] on input "Mix Grill Large" at bounding box center [741, 217] width 189 height 28
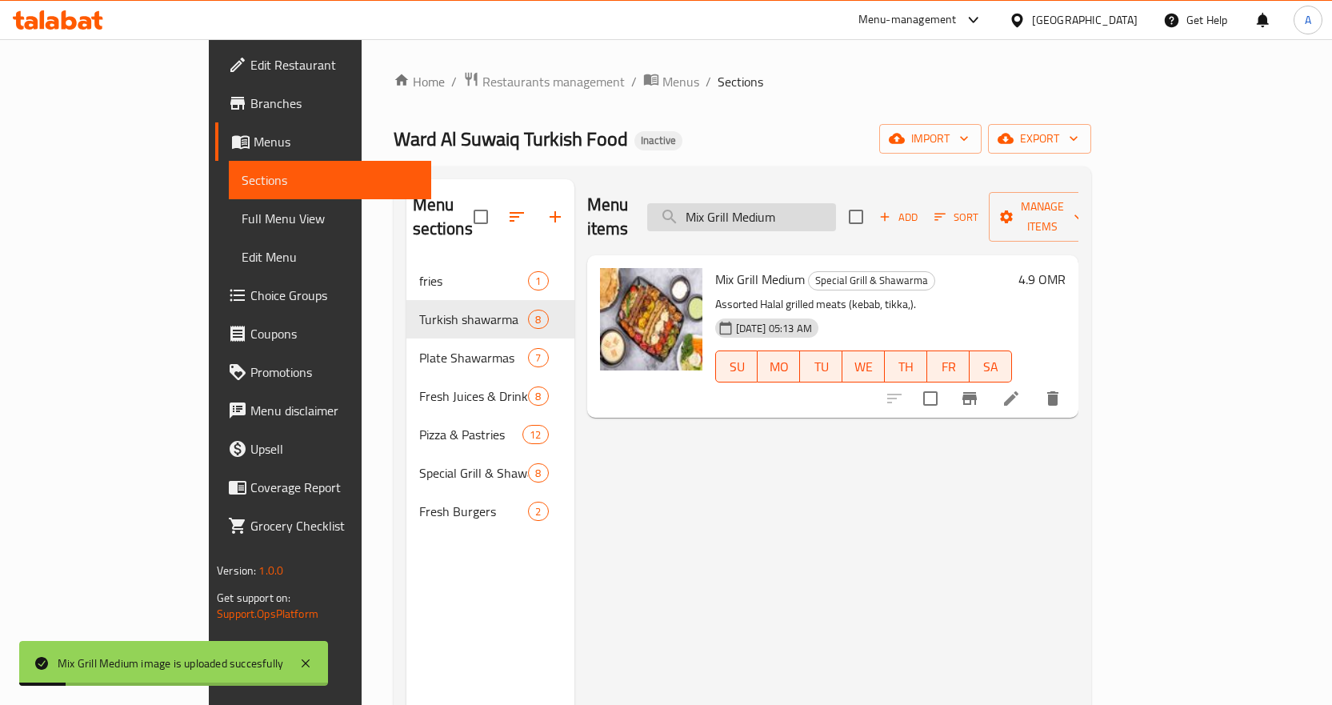
click at [836, 203] on input "Mix Grill Medium" at bounding box center [741, 217] width 189 height 28
paste input "Small"
click at [836, 203] on input "Mix Grill Medium" at bounding box center [741, 217] width 189 height 28
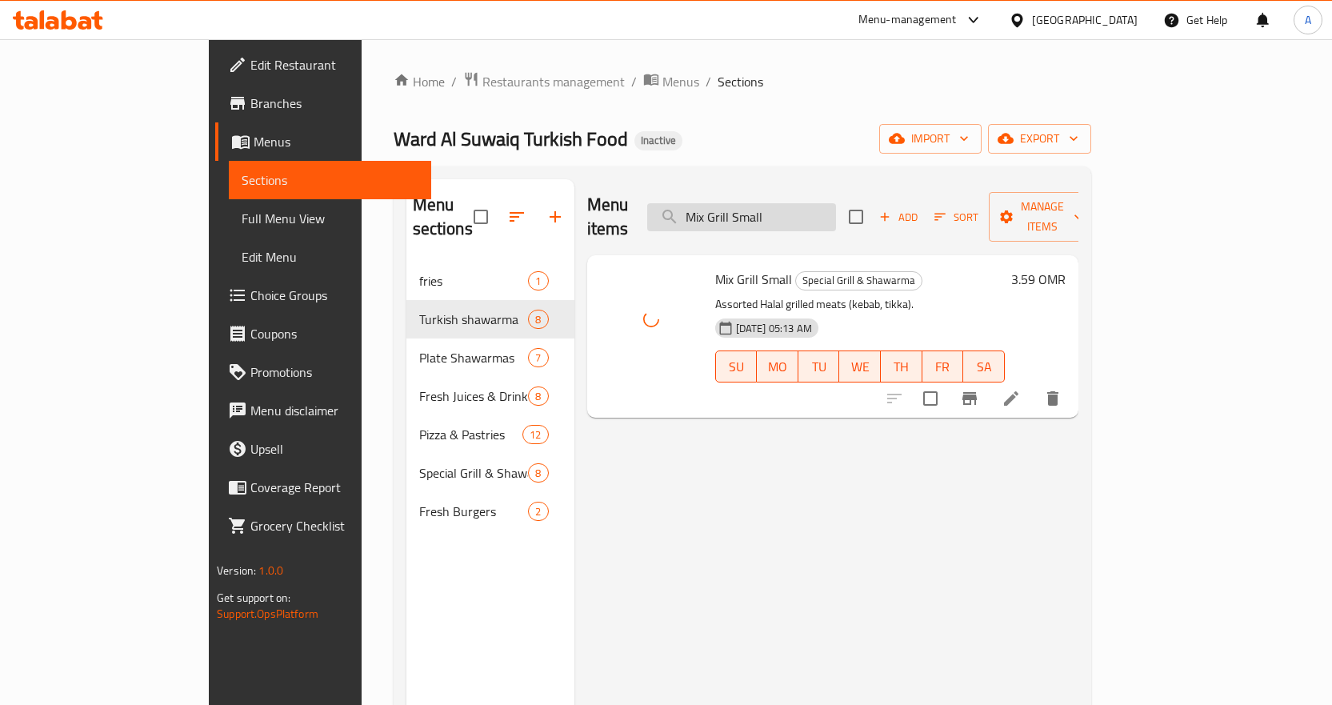
click at [836, 203] on input "Mix Grill Small" at bounding box center [741, 217] width 189 height 28
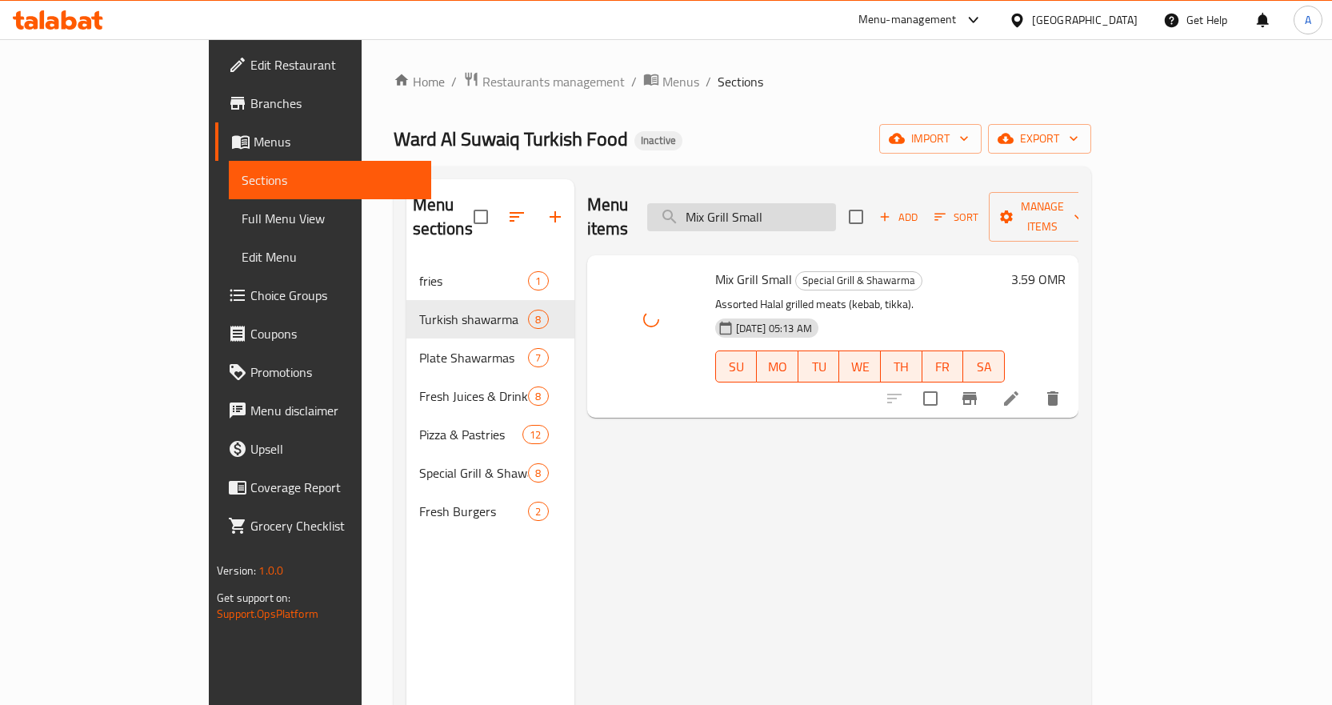
click at [836, 203] on input "Mix Grill Small" at bounding box center [741, 217] width 189 height 28
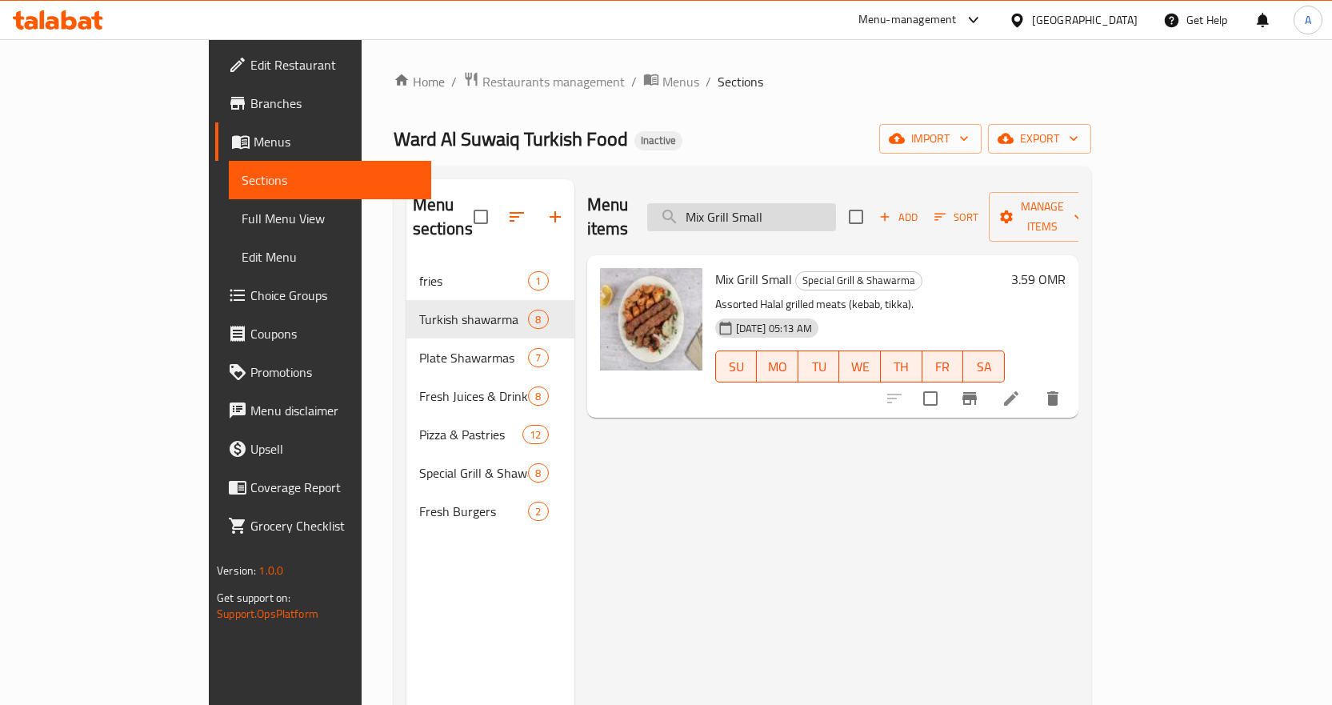
paste input "X-Large"
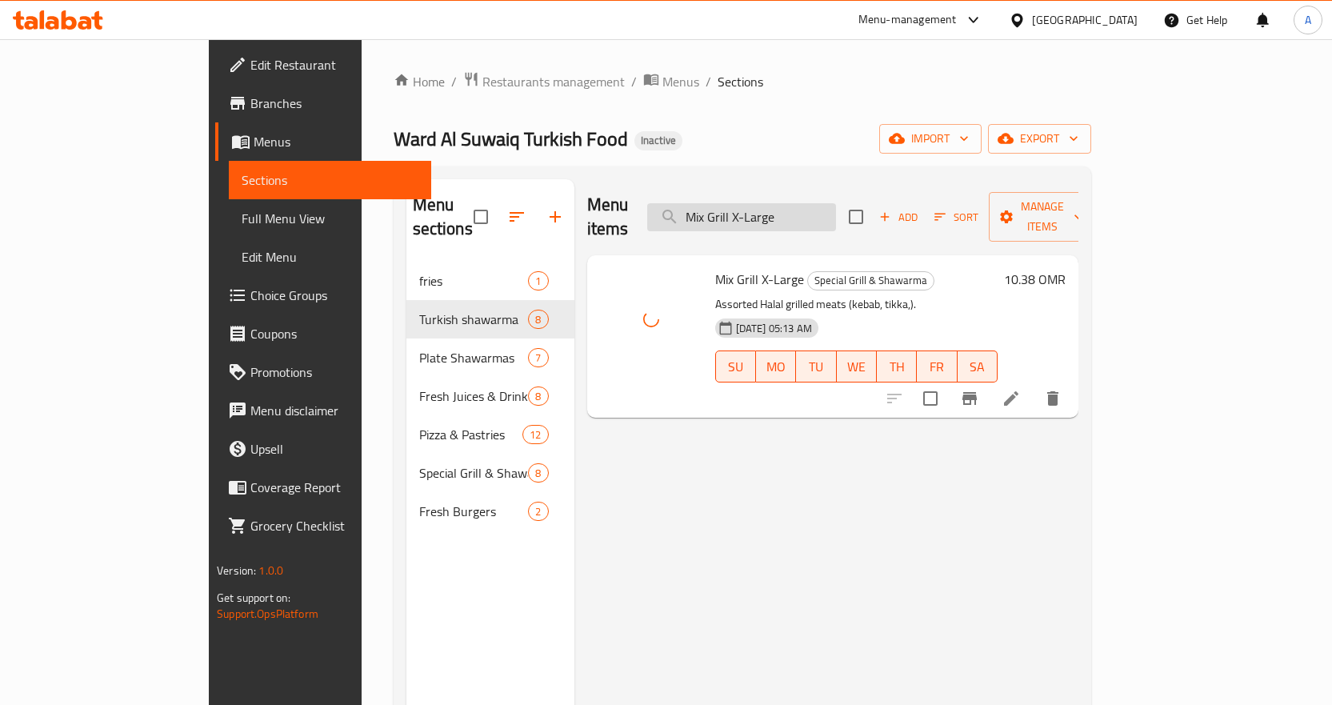
click at [836, 203] on input "Mix Grill X-Large" at bounding box center [741, 217] width 189 height 28
paste input "Oran"
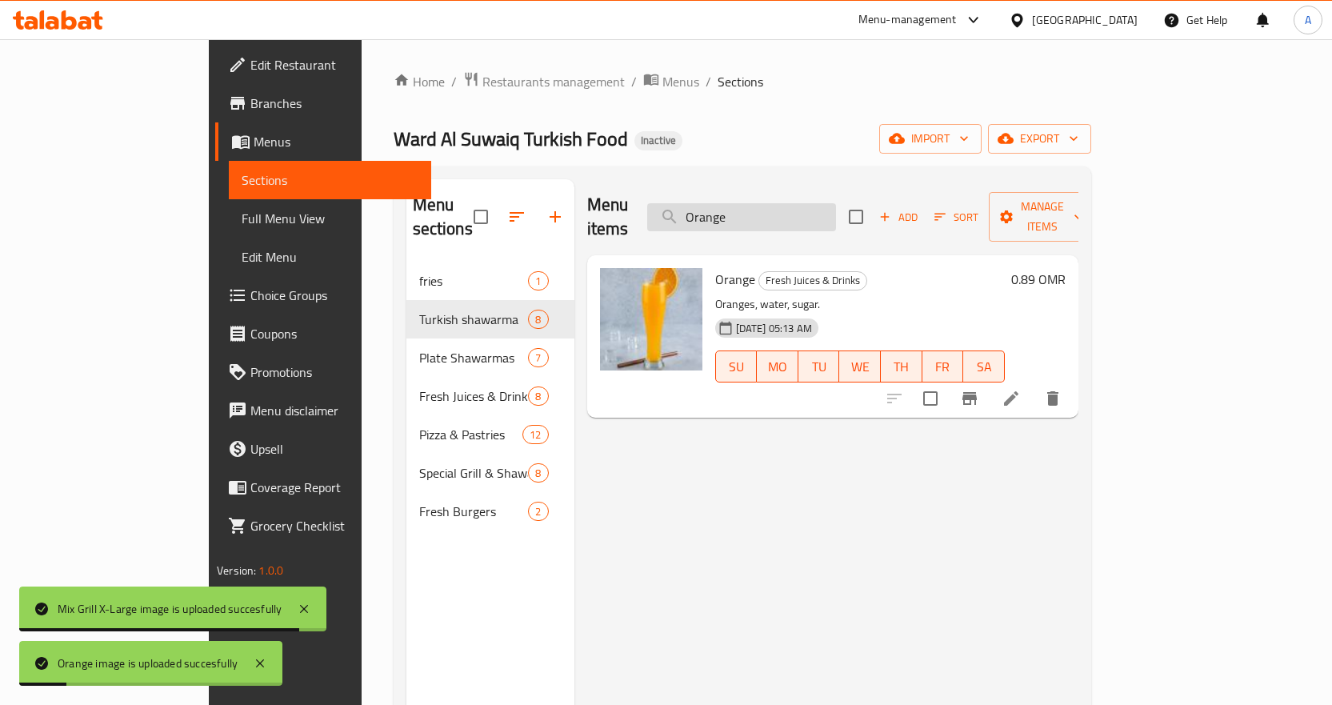
click at [836, 203] on input "Orange" at bounding box center [741, 217] width 189 height 28
paste input "Pizza Chicken"
click at [836, 203] on input "Pizza Chicken" at bounding box center [741, 217] width 189 height 28
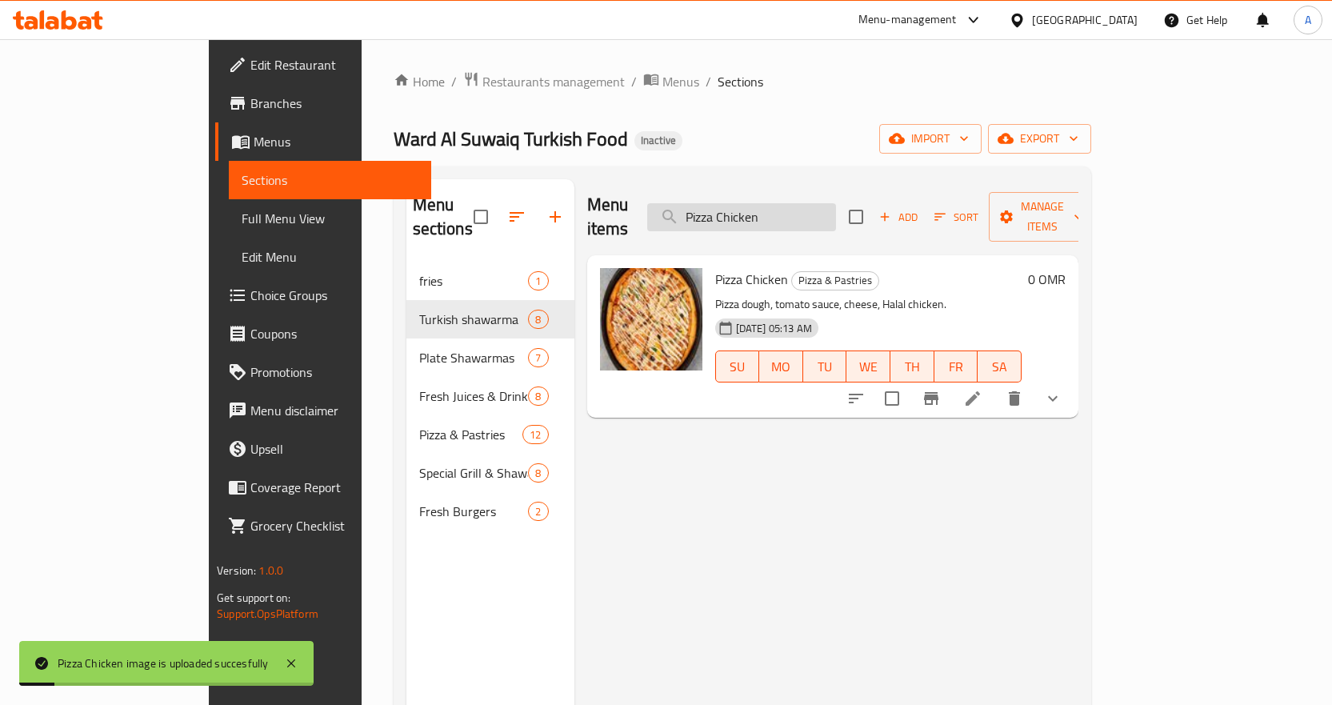
click at [836, 206] on input "Pizza Chicken" at bounding box center [741, 217] width 189 height 28
paste input "Meat"
click at [836, 206] on input "Pizza Meat" at bounding box center [741, 217] width 189 height 28
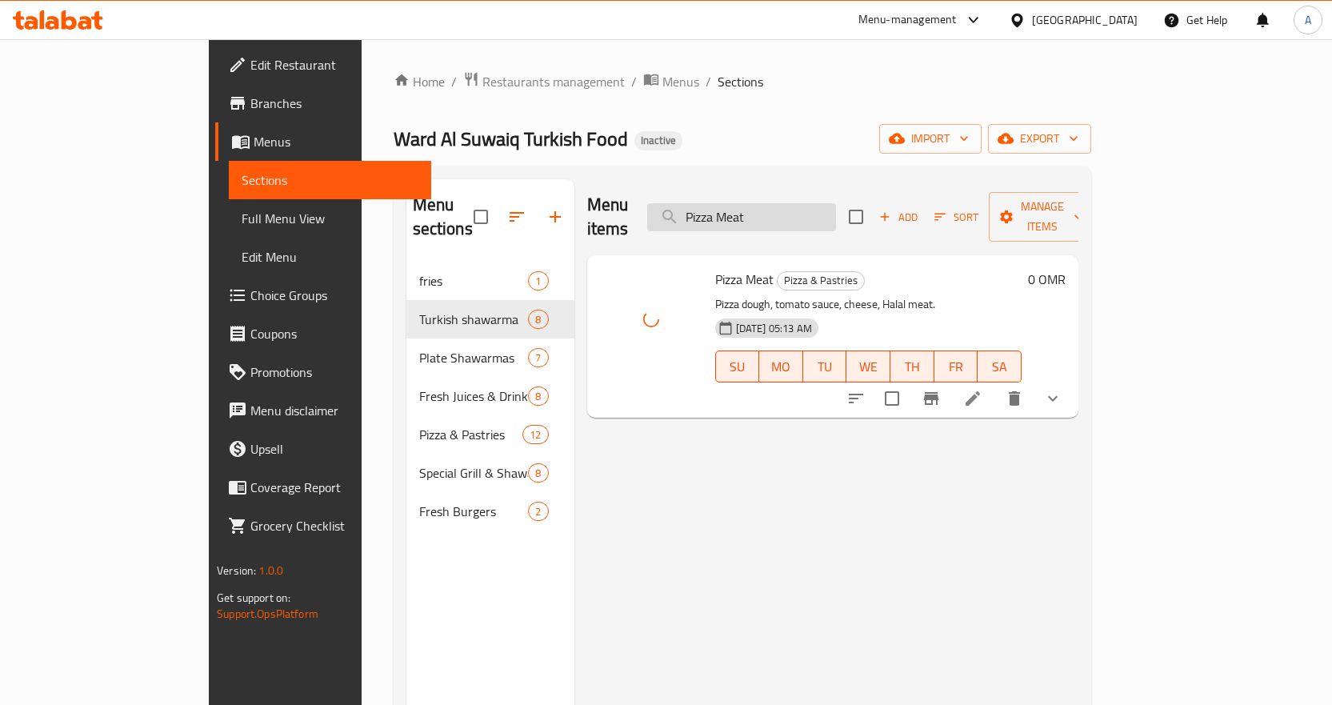
click at [836, 203] on input "Pizza Meat" at bounding box center [741, 217] width 189 height 28
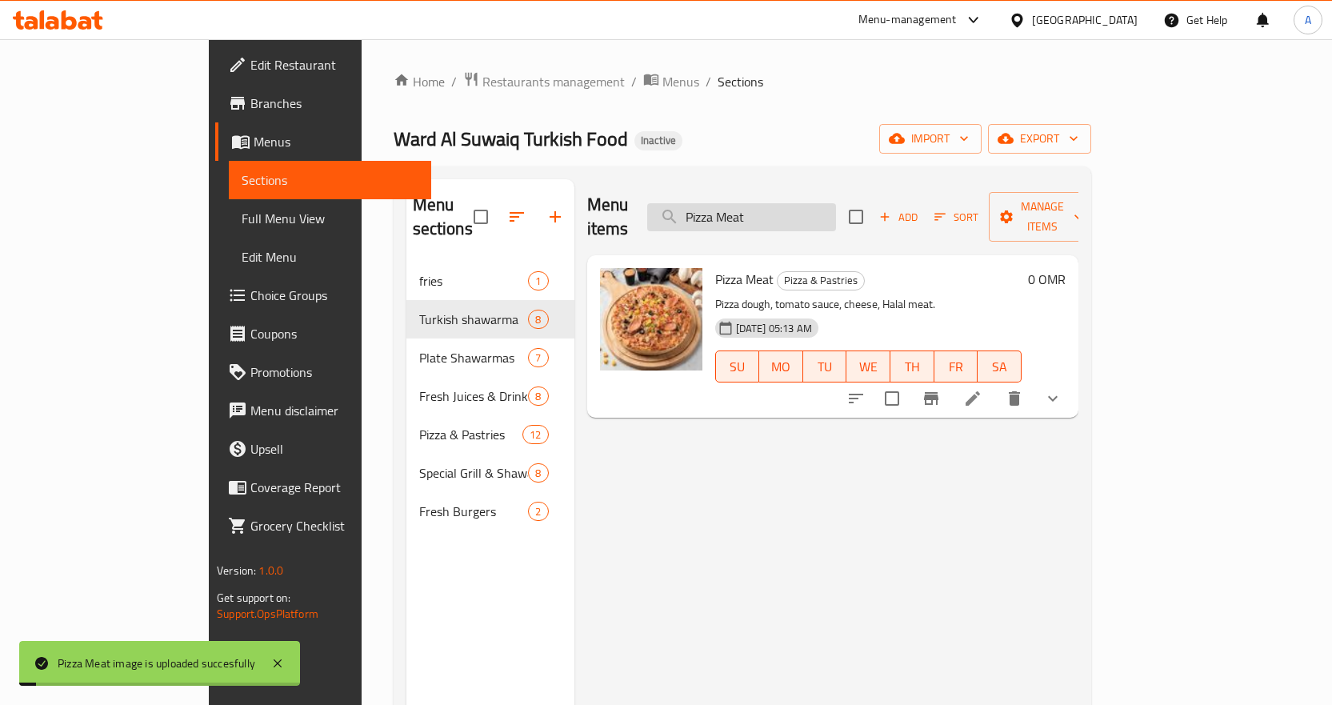
paste input "ix"
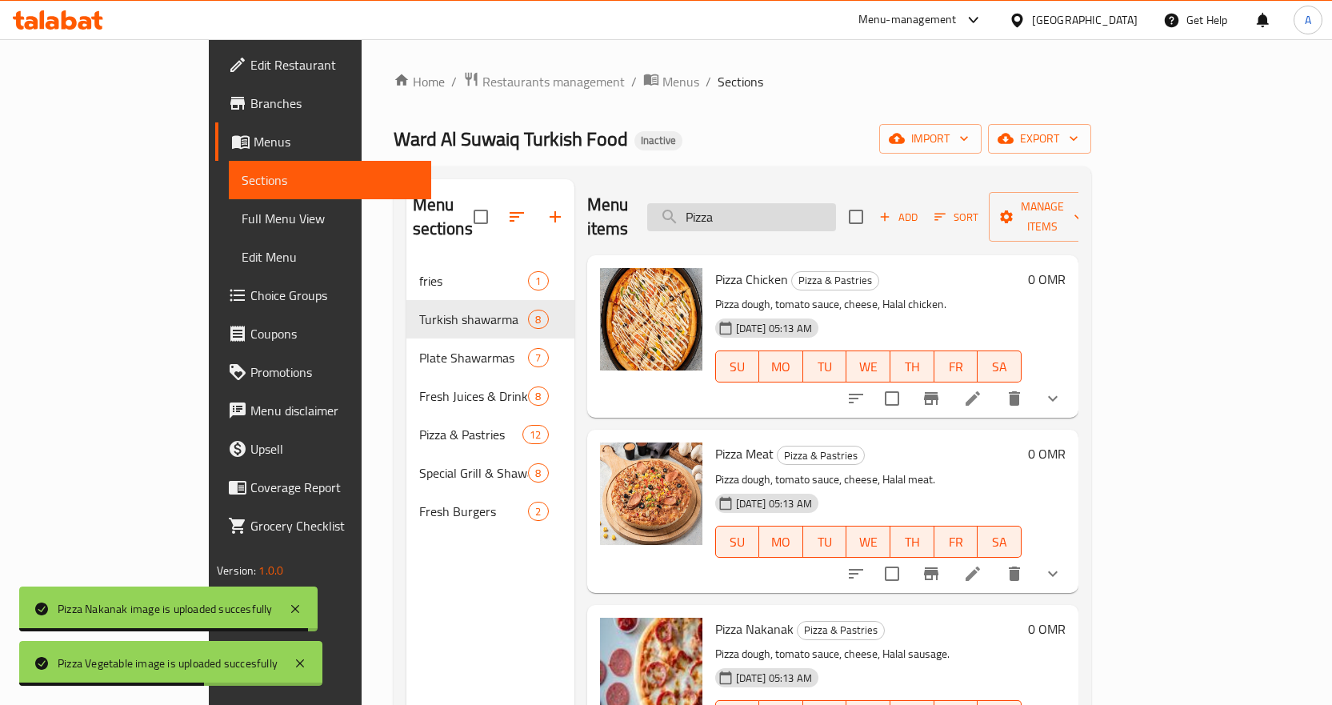
click at [836, 209] on input "Pizza" at bounding box center [741, 217] width 189 height 28
paste input "Rabeeya Vegetable"
click at [836, 209] on input "Rabeeya Vegetable" at bounding box center [741, 217] width 189 height 28
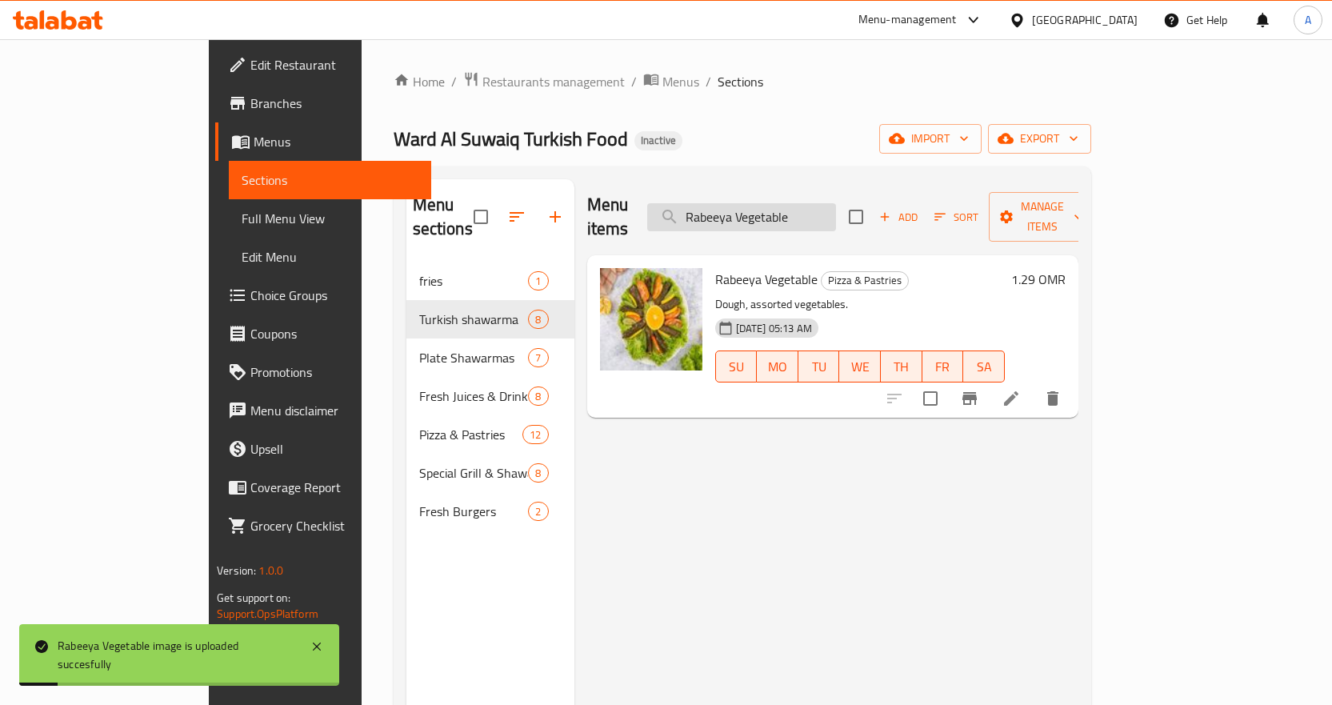
click at [836, 205] on input "Rabeeya Vegetable" at bounding box center [741, 217] width 189 height 28
paste input "Sarookh Chicken Kebab"
click at [836, 205] on input "Sarookh Chicken Kebab" at bounding box center [741, 217] width 189 height 28
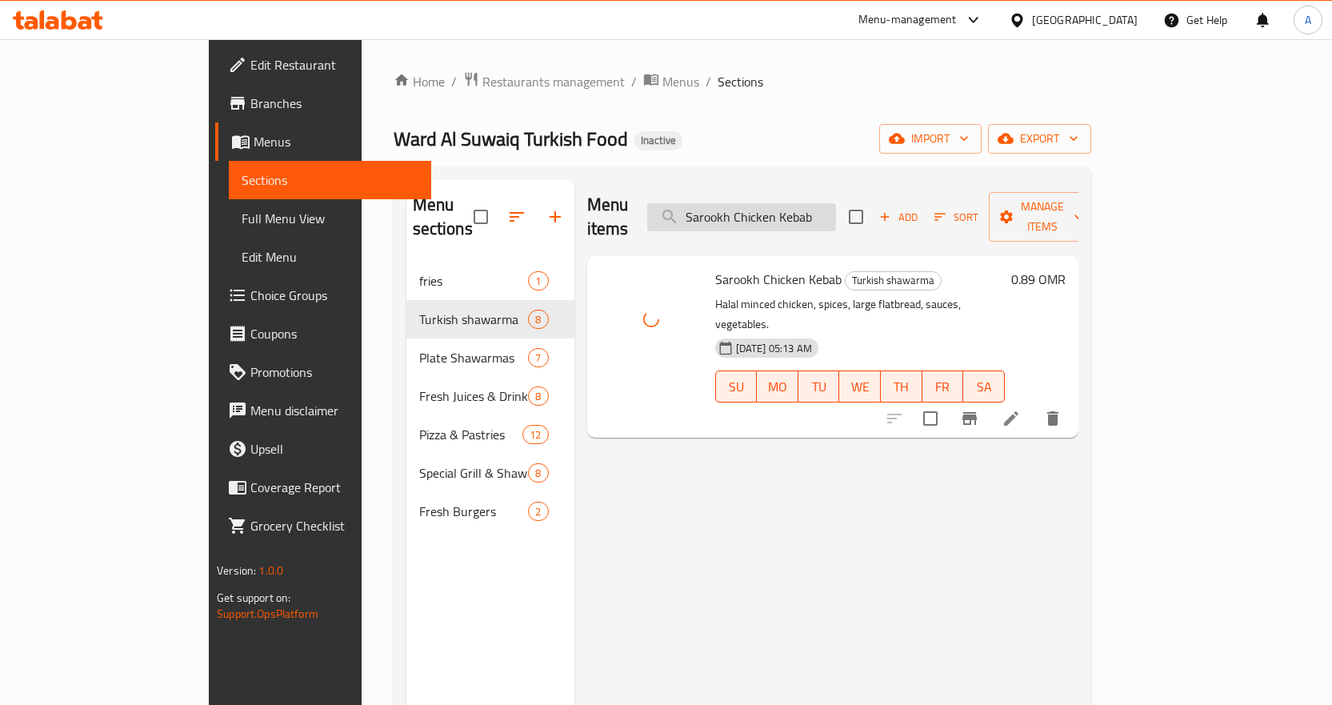
click at [836, 213] on input "Sarookh Chicken Kebab" at bounding box center [741, 217] width 189 height 28
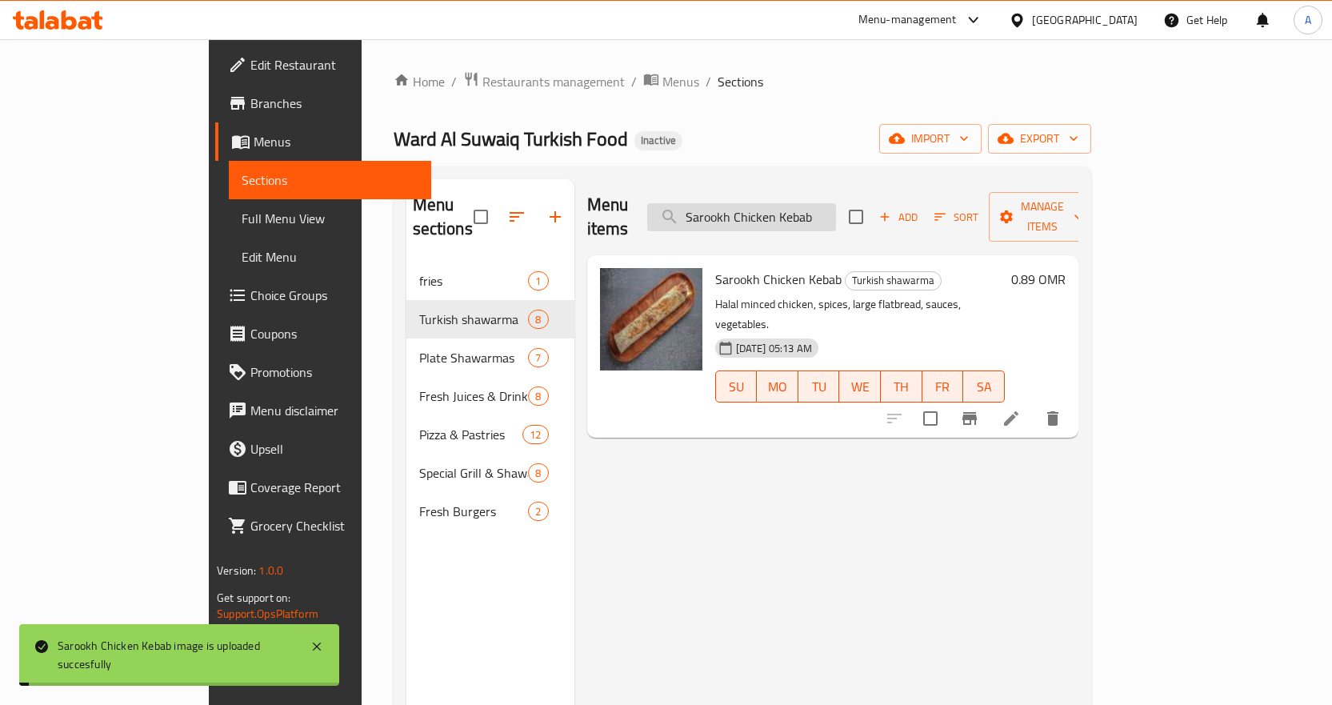
click at [836, 213] on input "Sarookh Chicken Kebab" at bounding box center [741, 217] width 189 height 28
paste input "Tikka"
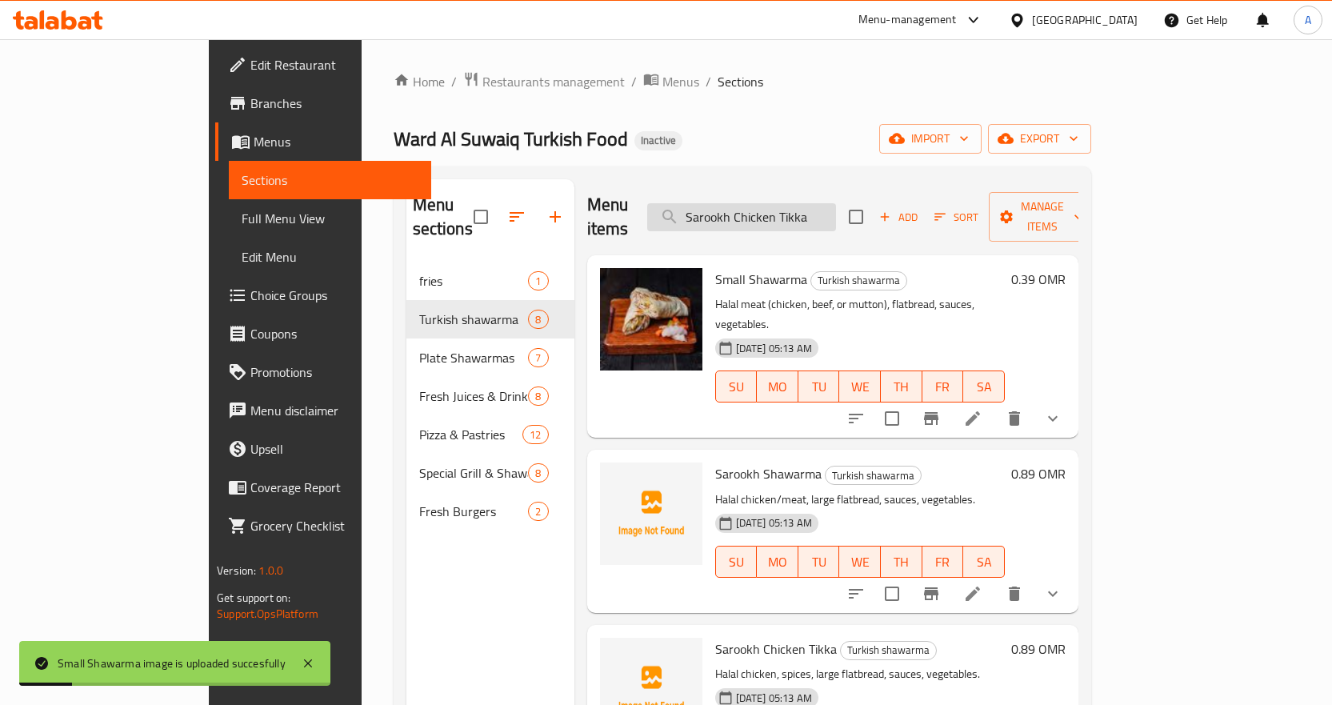
click at [836, 213] on input "Sarookh Chicken Tikka" at bounding box center [741, 217] width 189 height 28
paste input "Falafel"
click at [836, 213] on input "Sarookh Chicken Tikka" at bounding box center [741, 217] width 189 height 28
click at [825, 206] on input "Sarookh Falafel" at bounding box center [741, 217] width 189 height 28
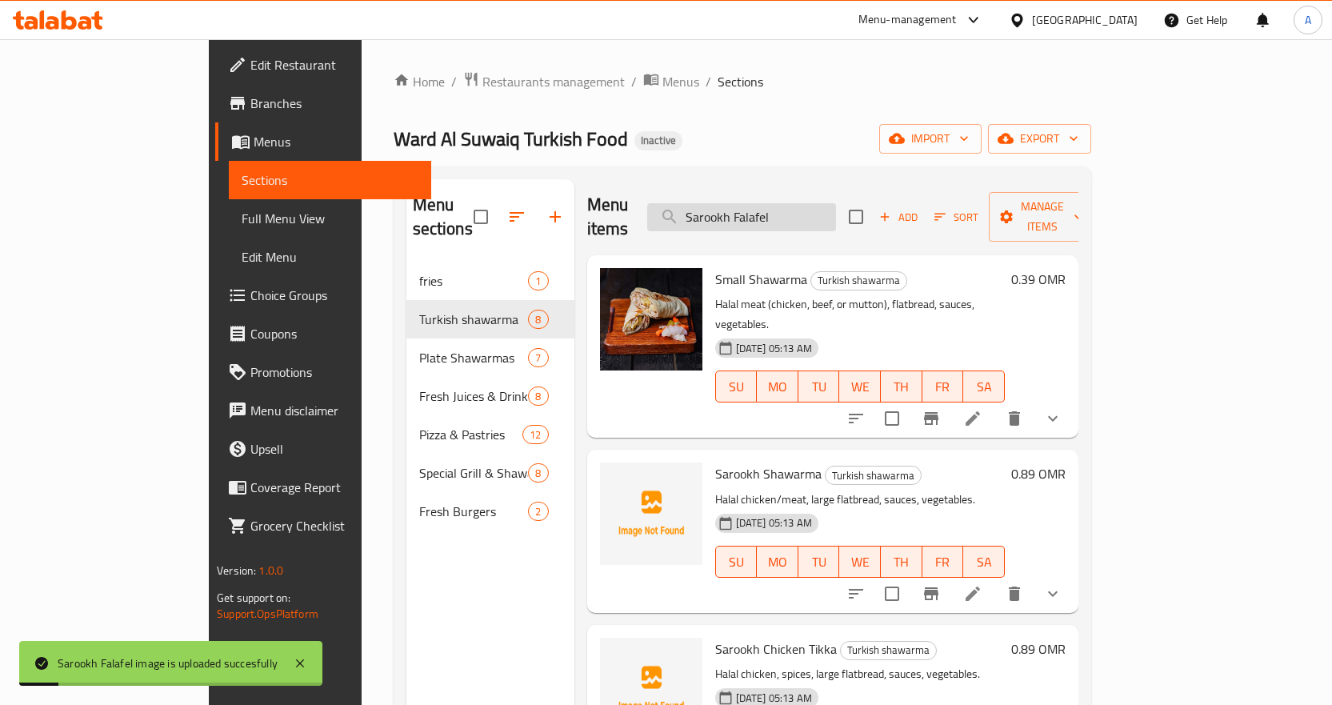
click at [825, 206] on input "Sarookh Falafel" at bounding box center [741, 217] width 189 height 28
paste input "Chicken Tikka"
type input "Sarookh Chicken Tikka"
click at [836, 212] on input "Sarookh Chicken Tikka" at bounding box center [741, 217] width 189 height 28
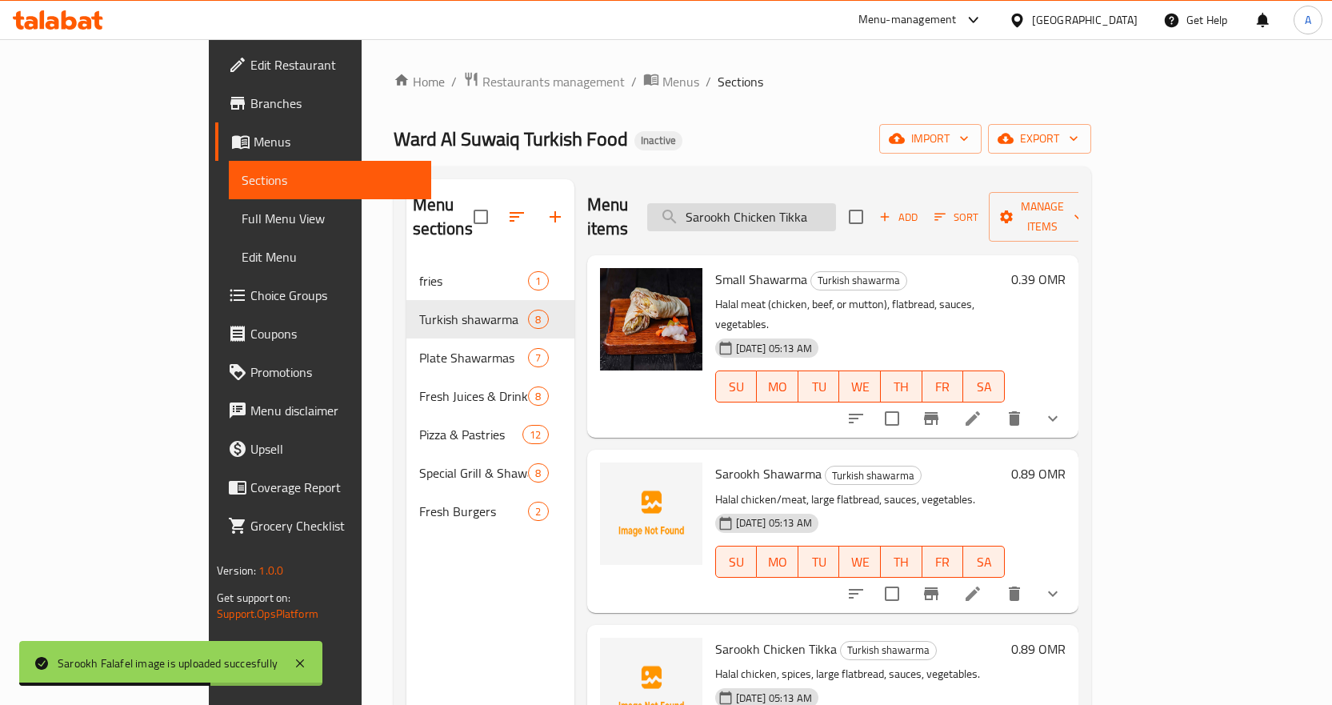
click at [836, 212] on input "Sarookh Chicken Tikka" at bounding box center [741, 217] width 189 height 28
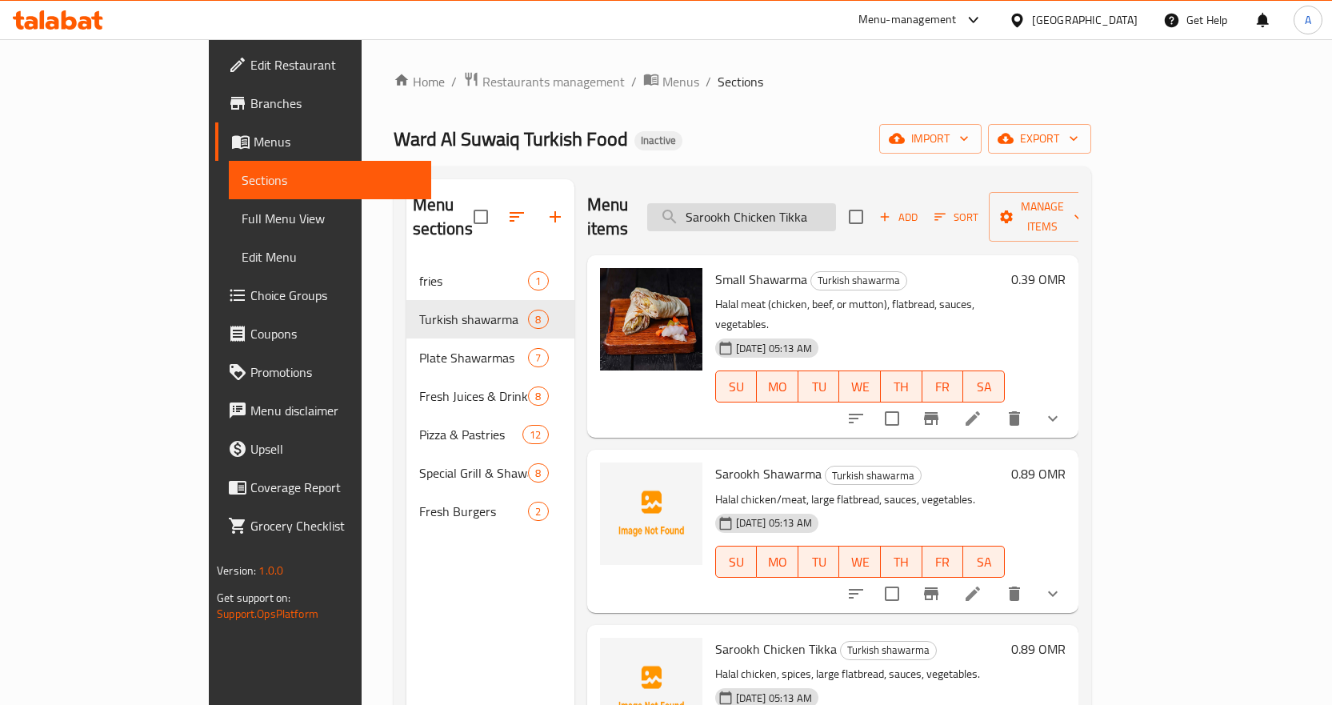
click at [836, 210] on input "Sarookh Chicken Tikka" at bounding box center [741, 217] width 189 height 28
paste input "search"
click at [836, 210] on input "Sarookh Chicken Tikka" at bounding box center [741, 217] width 189 height 28
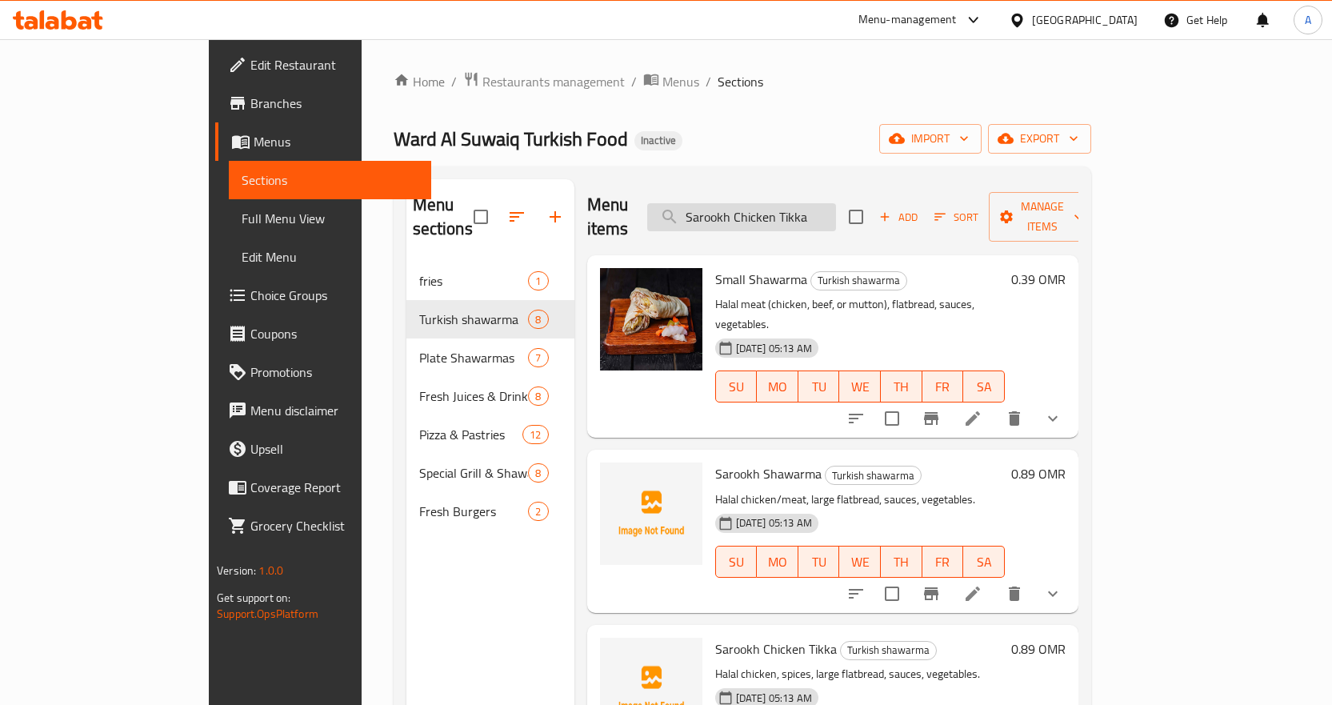
click at [836, 210] on input "Sarookh Chicken Tikka" at bounding box center [741, 217] width 189 height 28
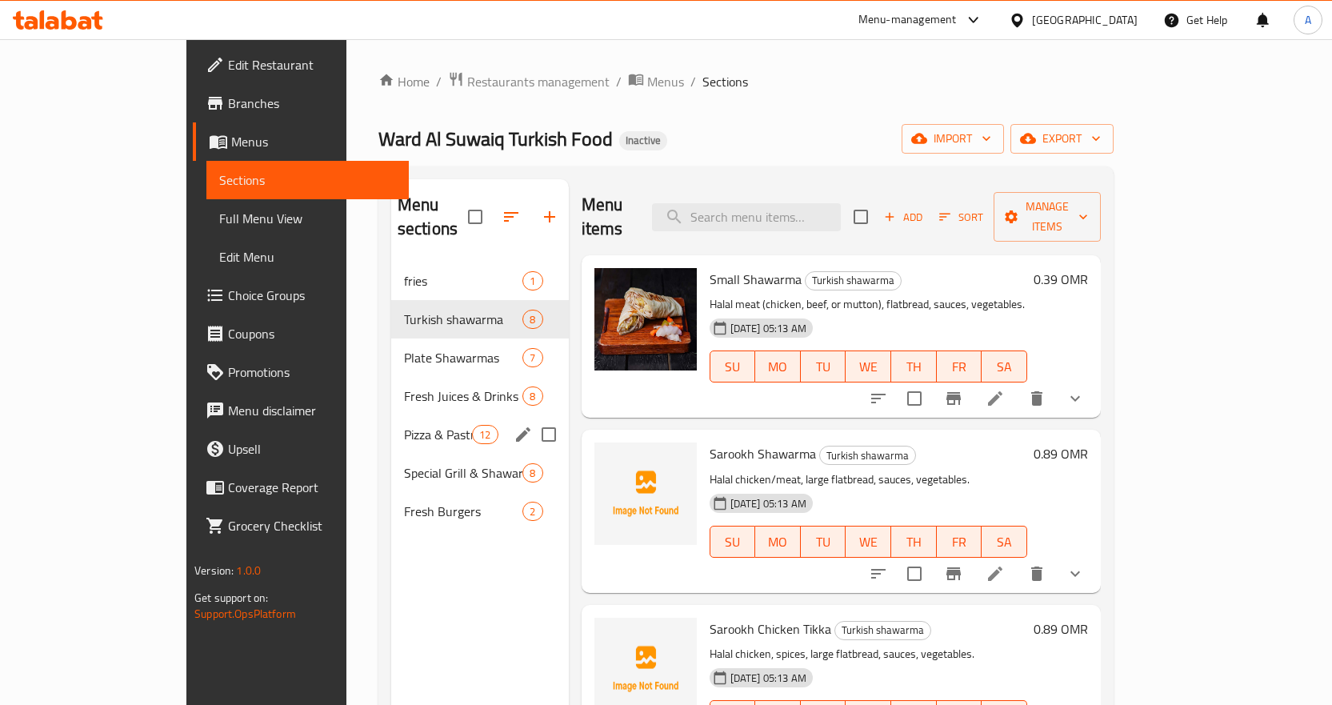
click at [404, 386] on span "Fresh Juices & Drinks" at bounding box center [463, 395] width 119 height 19
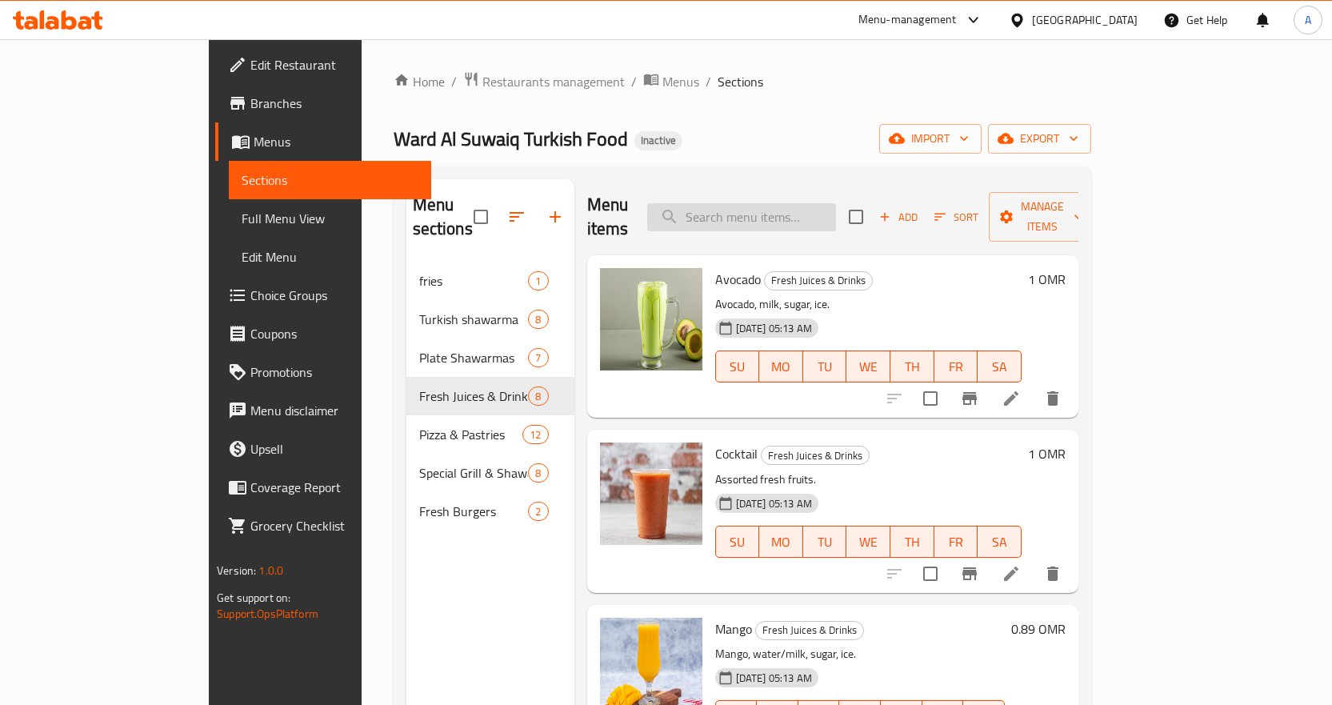
click at [806, 203] on input "search" at bounding box center [741, 217] width 189 height 28
paste input "Sarookh Chicken Tikka"
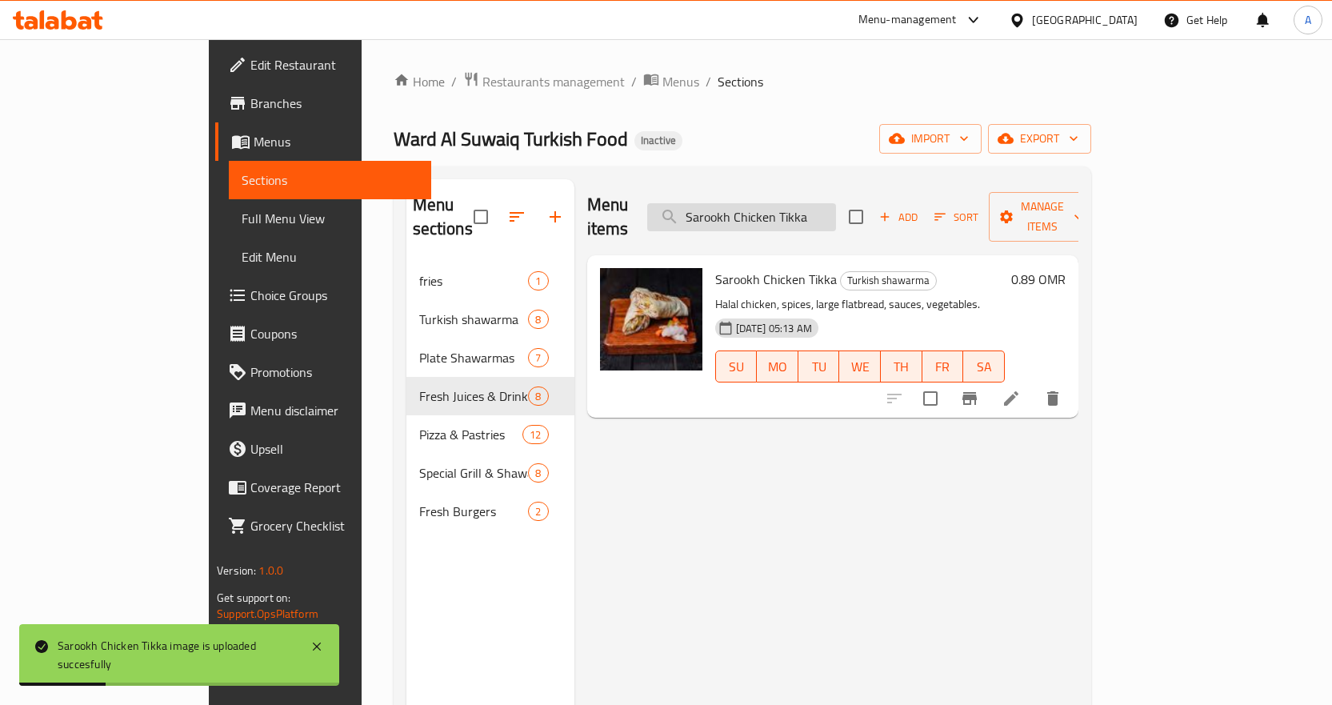
click at [836, 207] on input "Sarookh Chicken Tikka" at bounding box center [741, 217] width 189 height 28
paste input "Kebab"
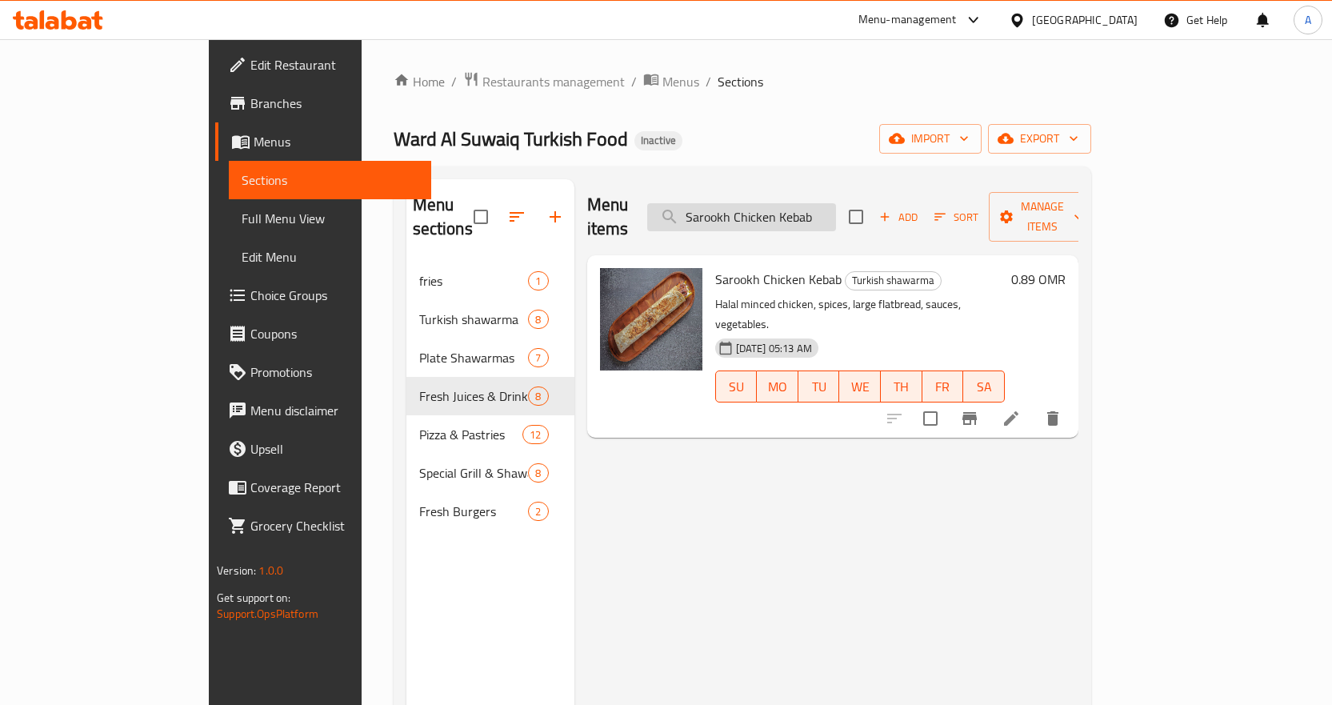
click at [836, 203] on input "Sarookh Chicken Kebab" at bounding box center [741, 217] width 189 height 28
paste input "Falafel"
click at [836, 203] on input "Sarookh Falafel" at bounding box center [741, 217] width 189 height 28
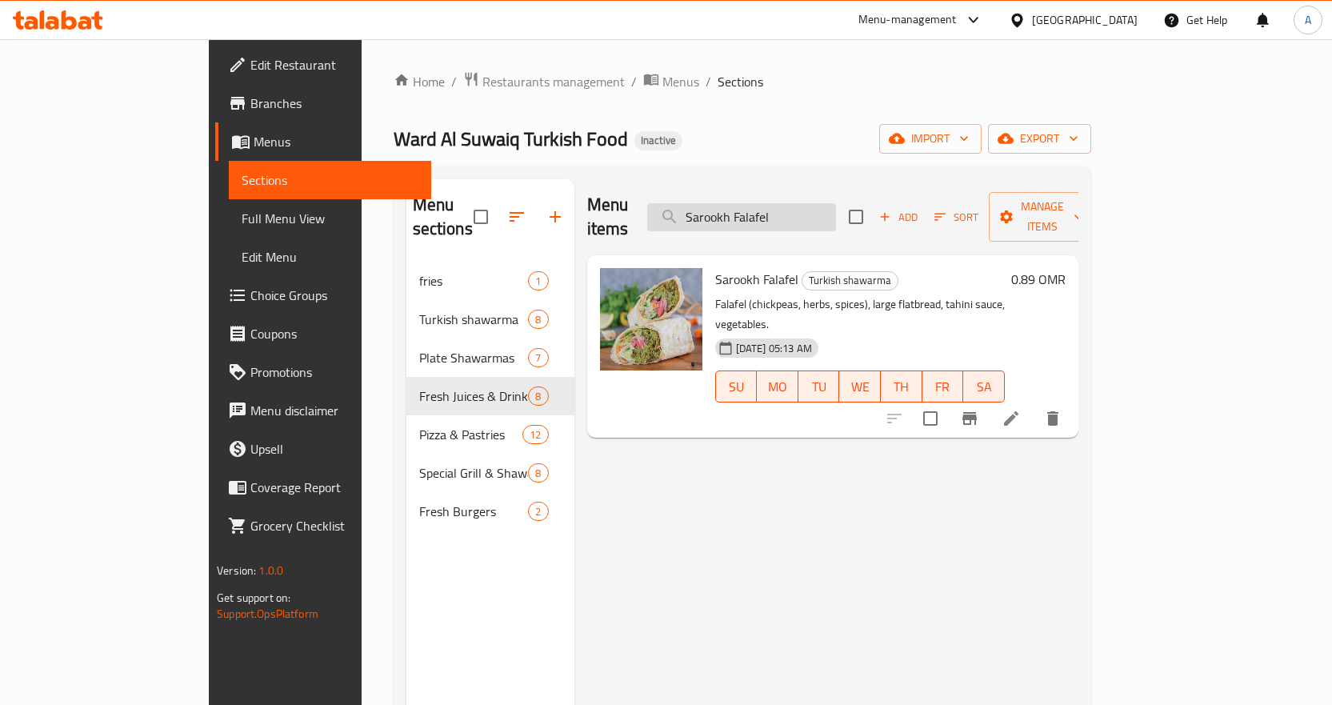
click at [836, 203] on input "Sarookh Falafel" at bounding box center [741, 217] width 189 height 28
paste input "Meat Kebab"
click at [836, 203] on input "Sarookh Meat Kebab" at bounding box center [741, 217] width 189 height 28
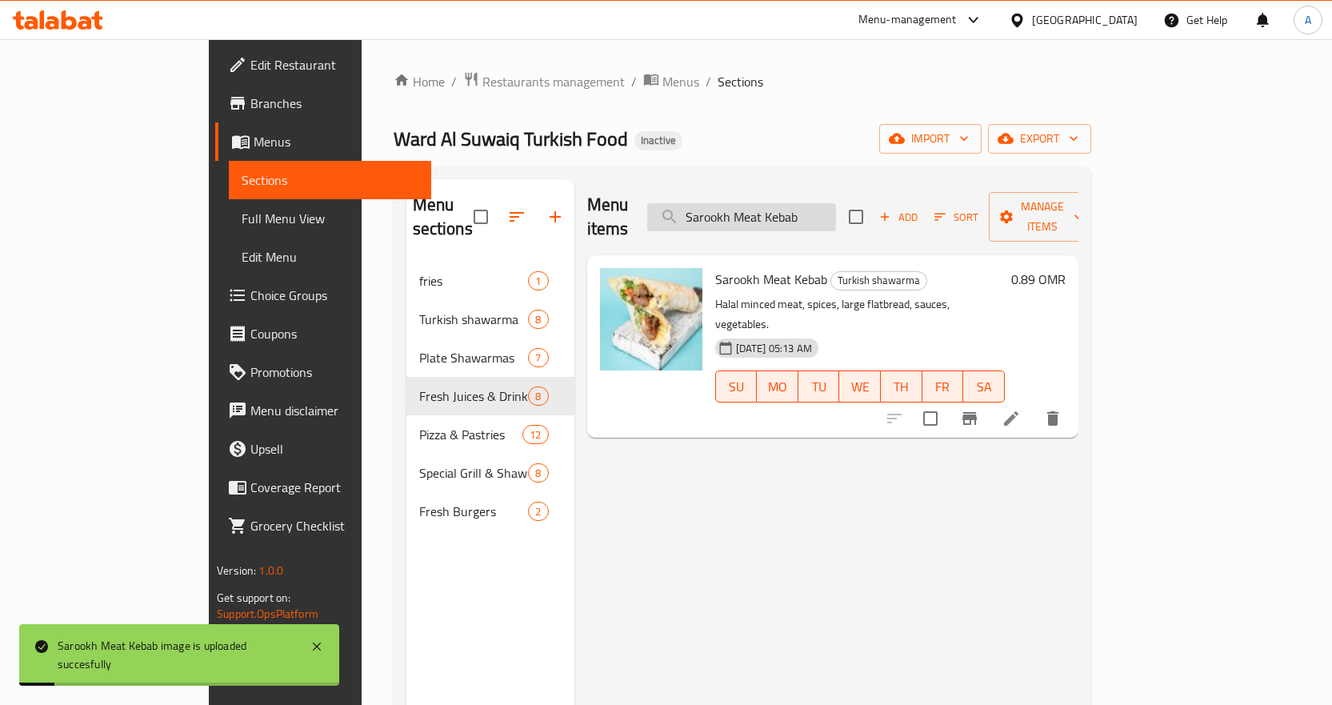
click at [806, 206] on input "Sarookh Meat Kebab" at bounding box center [741, 217] width 189 height 28
paste input "Tikka"
click at [806, 206] on input "Sarookh Meat Tikka" at bounding box center [741, 217] width 189 height 28
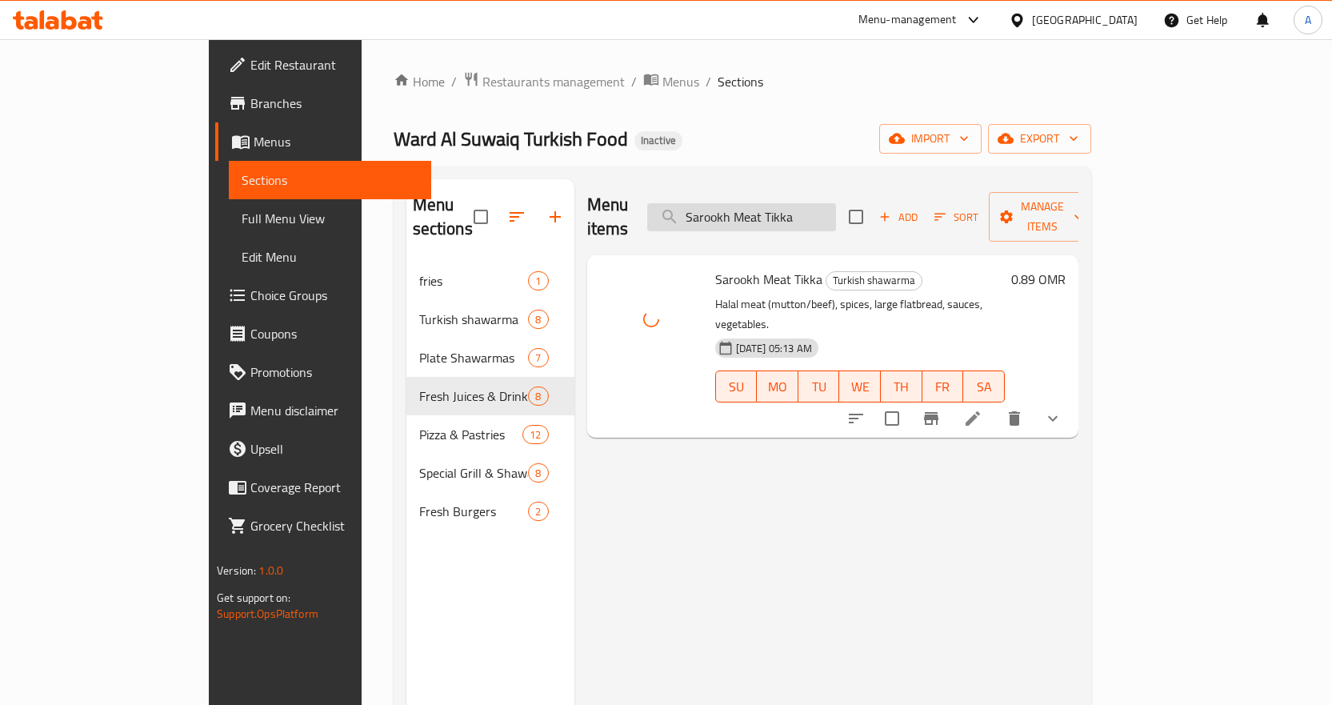
click at [826, 203] on input "Sarookh Meat Tikka" at bounding box center [741, 217] width 189 height 28
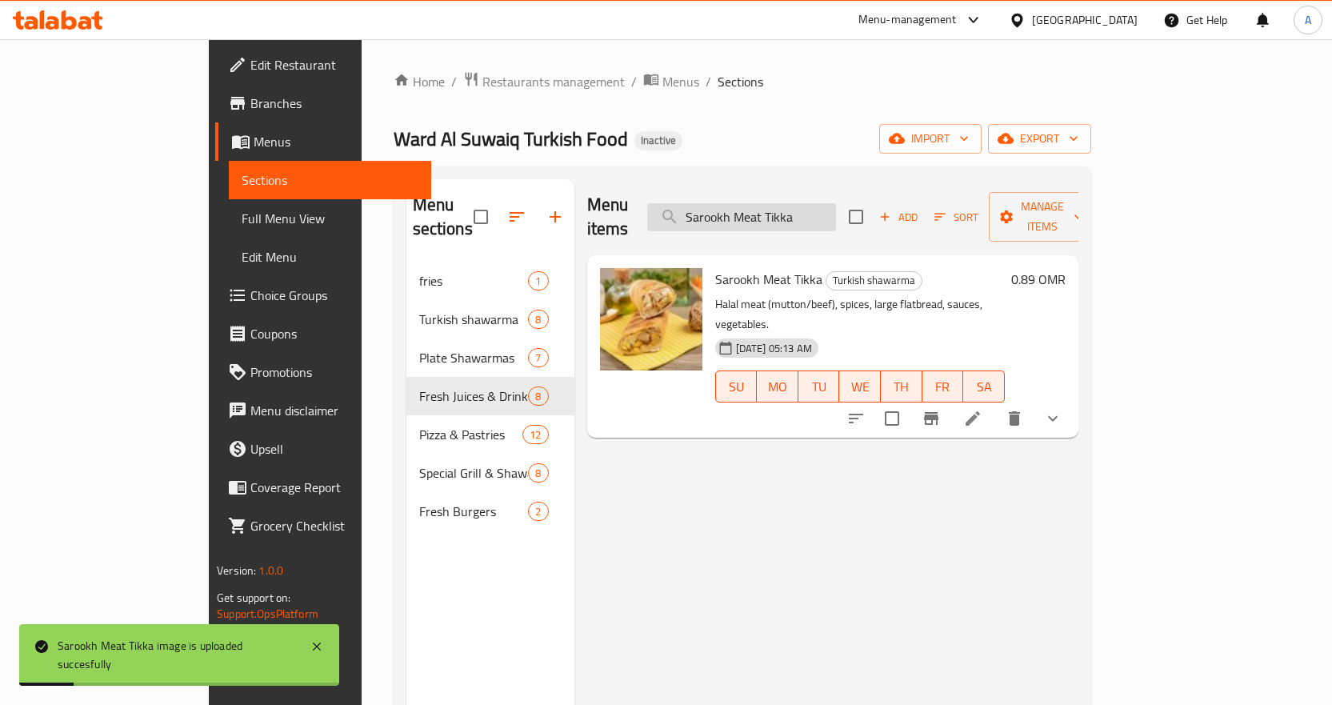
paste input "Shawarm"
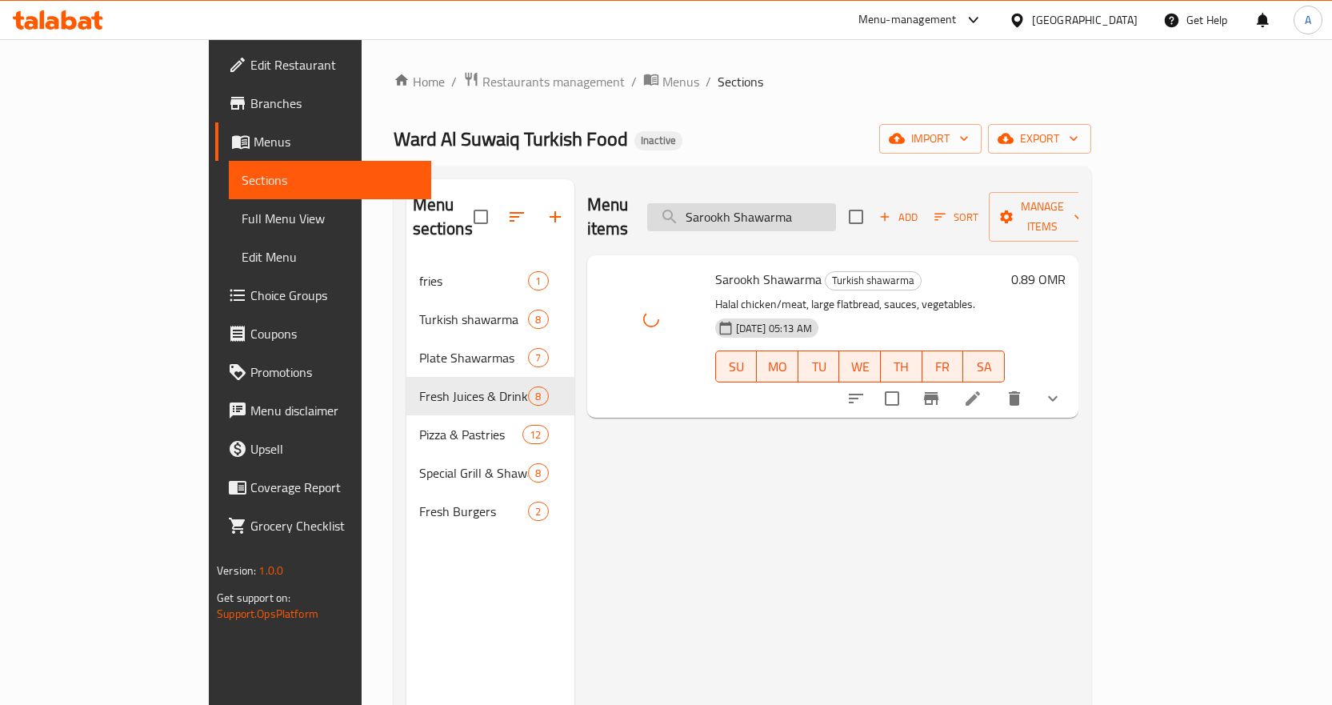
click at [822, 206] on input "Sarookh Shawarma" at bounding box center [741, 217] width 189 height 28
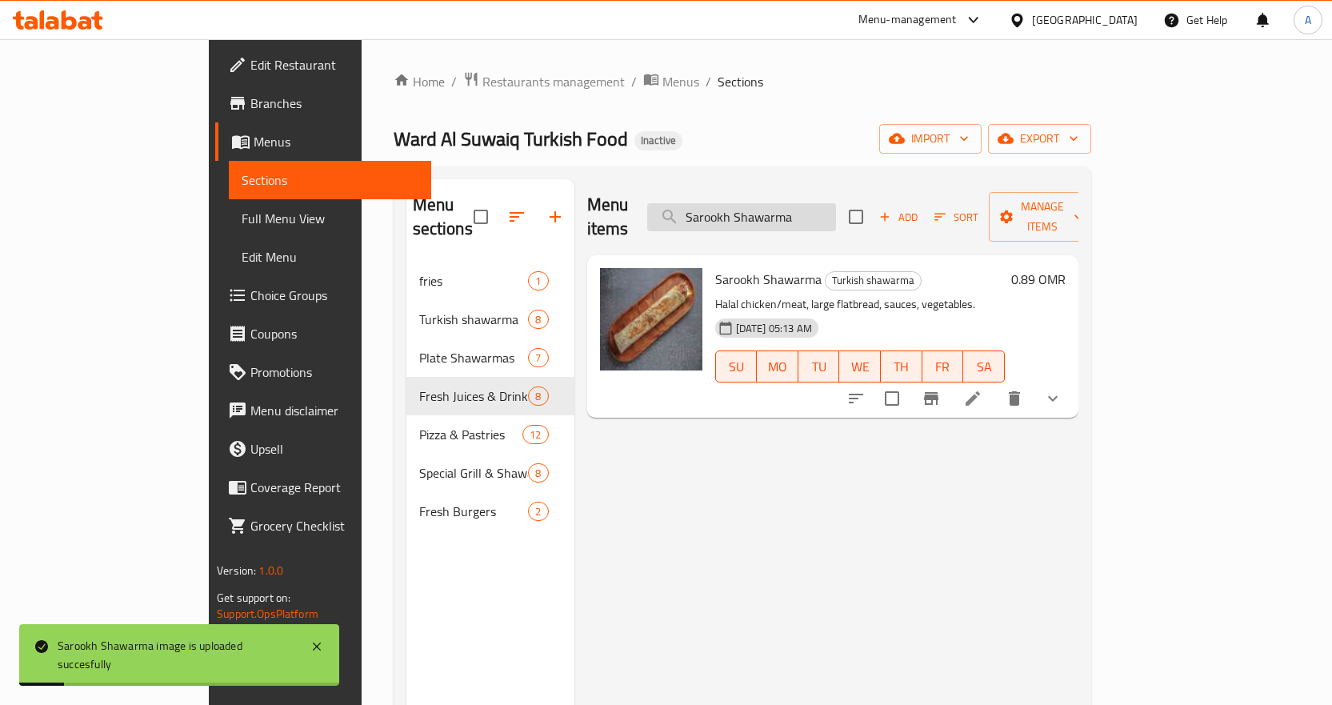
paste input "hawarma Arabic Plate"
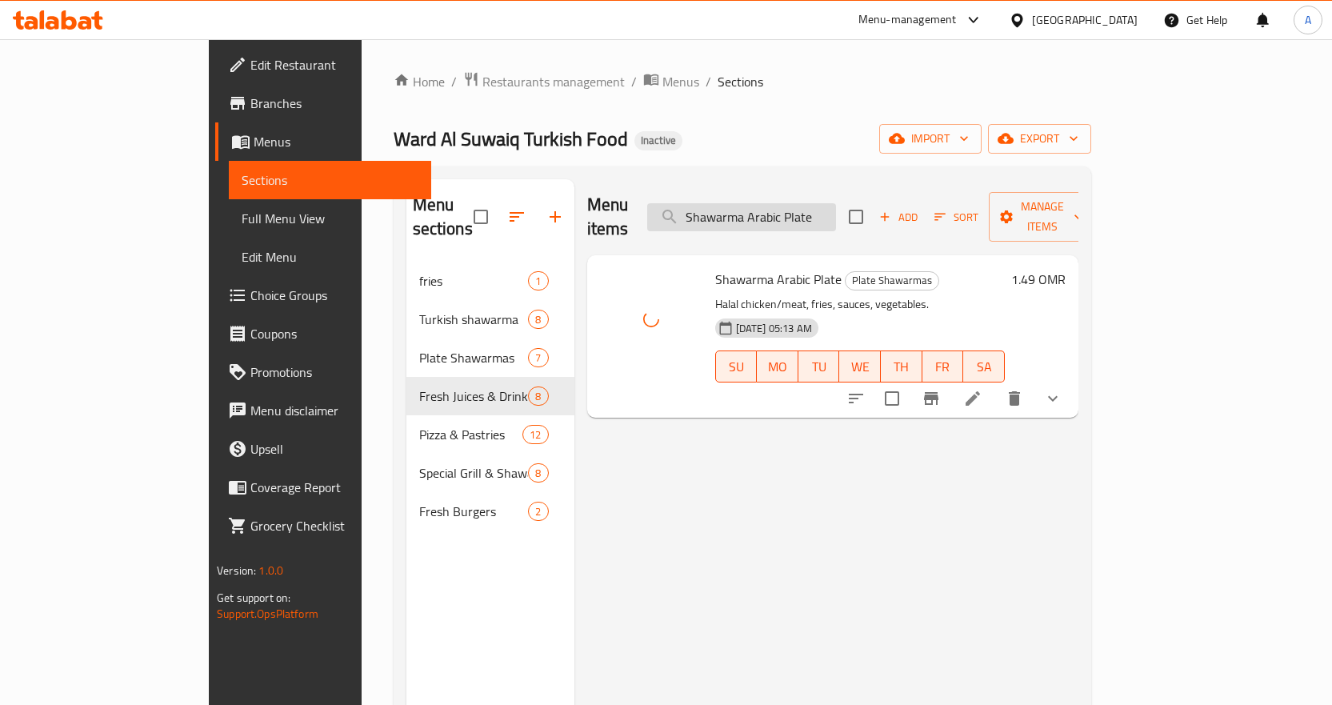
click at [823, 206] on input "Shawarma Arabic Plate" at bounding box center [741, 217] width 189 height 28
paste input "mall Falafel Sandwich"
click at [823, 206] on input "Shawarma Arabic Plate" at bounding box center [741, 217] width 189 height 28
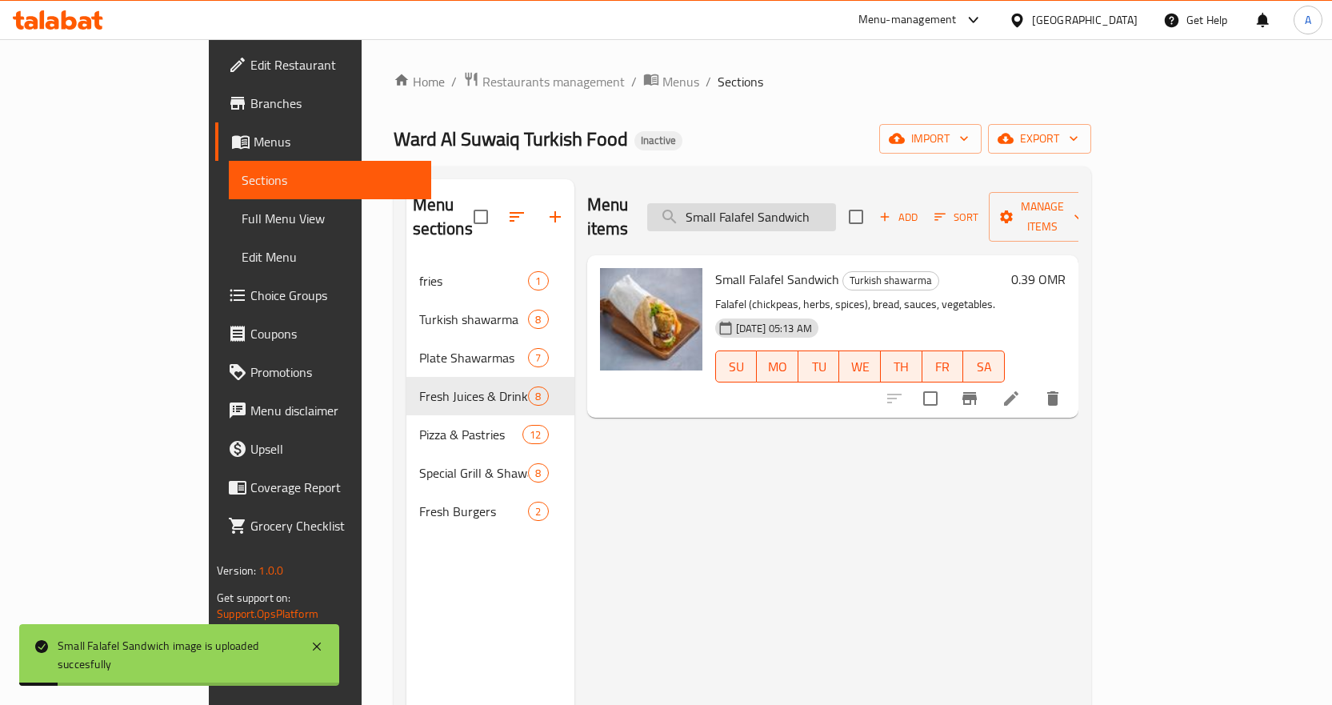
click at [836, 203] on input "Small Falafel Sandwich" at bounding box center [741, 217] width 189 height 28
paste input "Shawarma"
click at [836, 203] on input "Small Shawarma" at bounding box center [741, 217] width 189 height 28
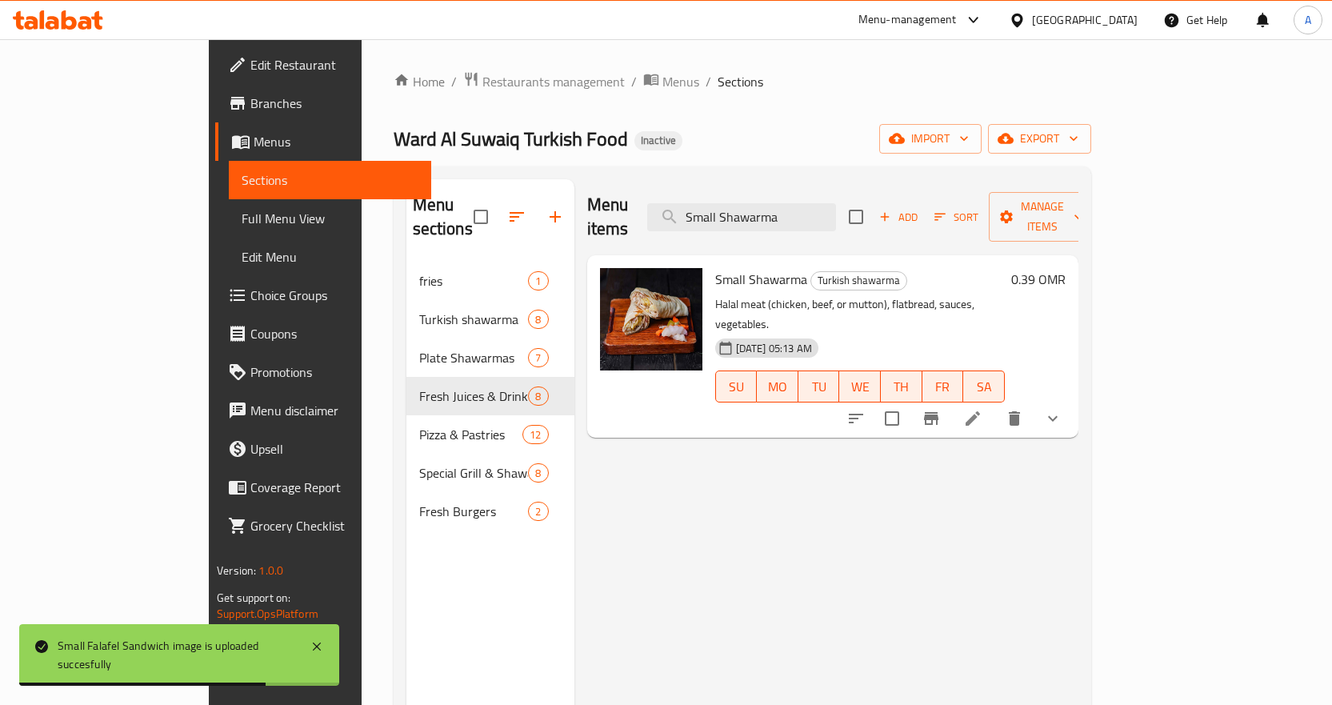
type input "Small Shawarma"
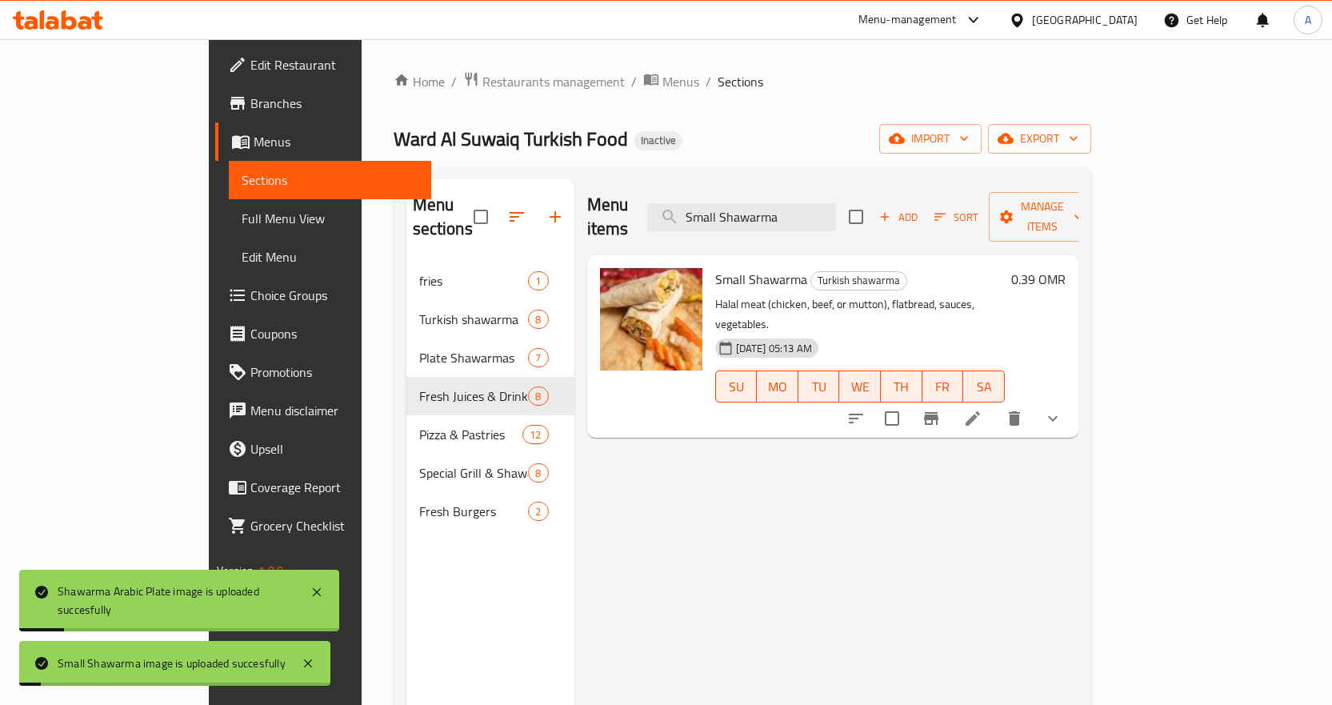
click at [242, 224] on span "Full Menu View" at bounding box center [330, 218] width 177 height 19
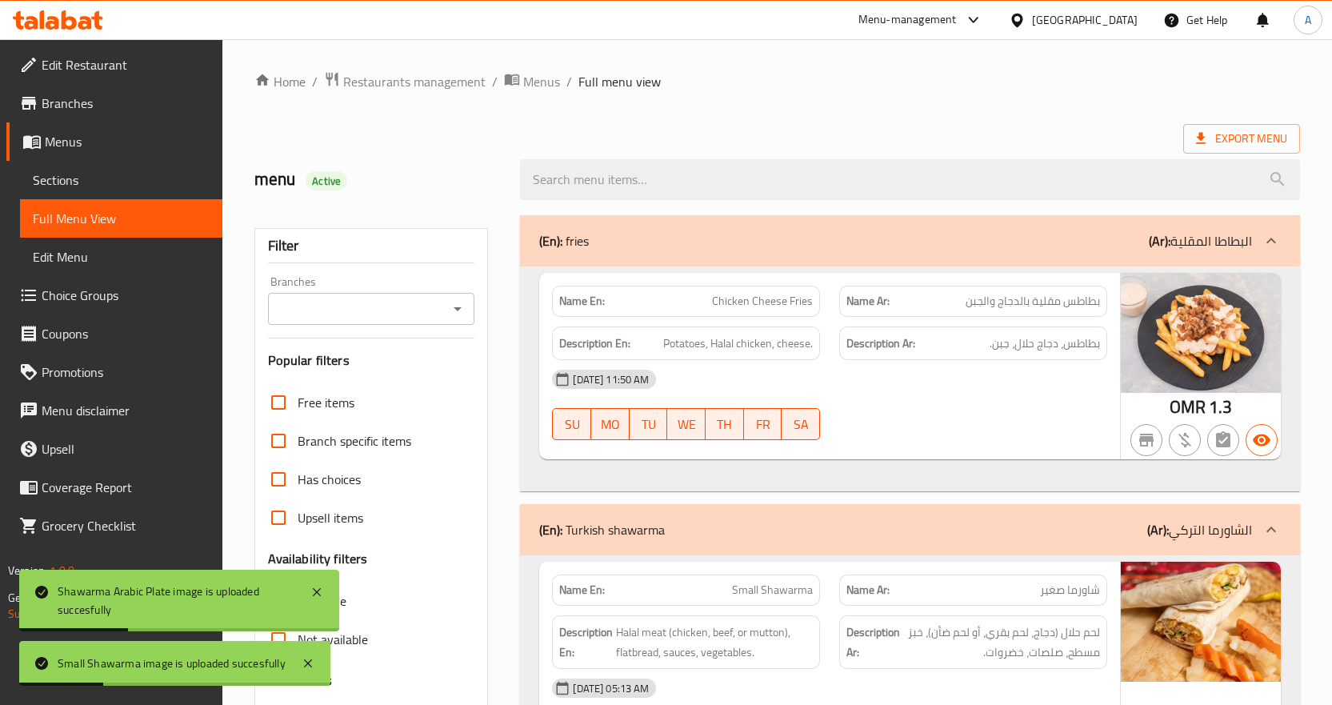
scroll to position [240, 0]
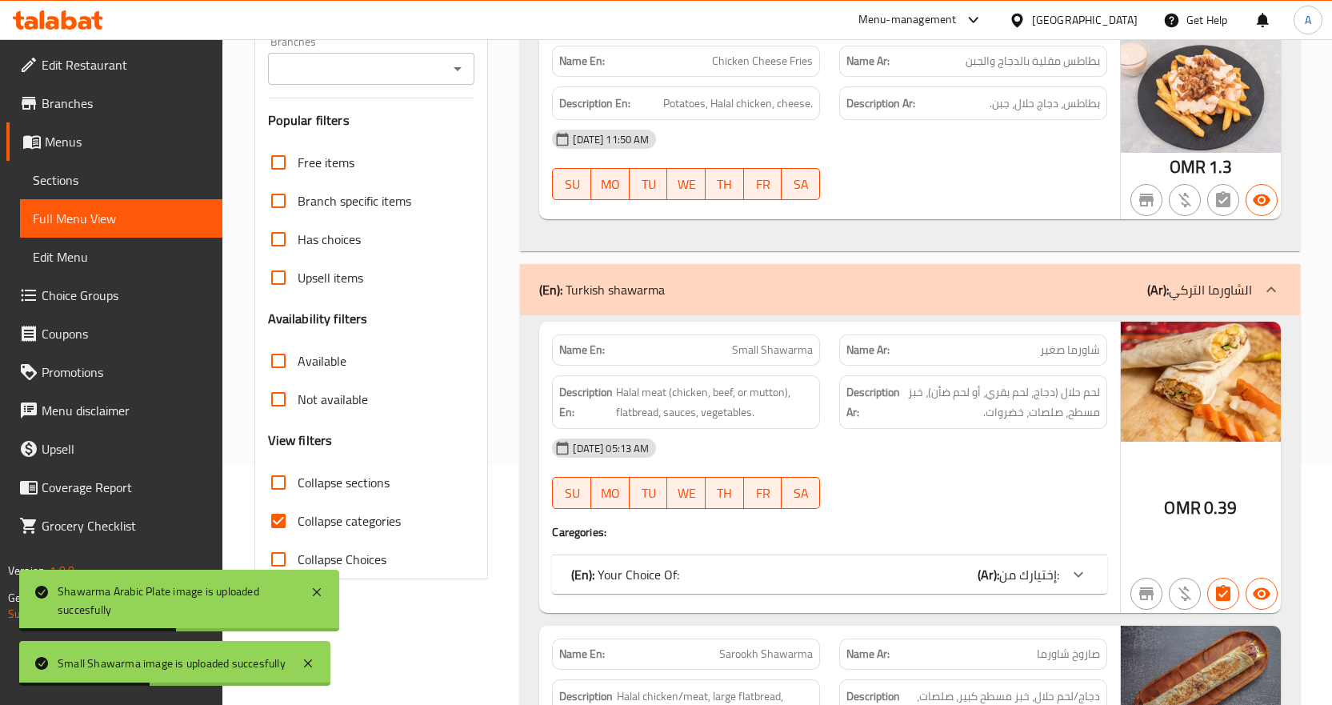
click at [283, 518] on input "Collapse categories" at bounding box center [278, 521] width 38 height 38
checkbox input "false"
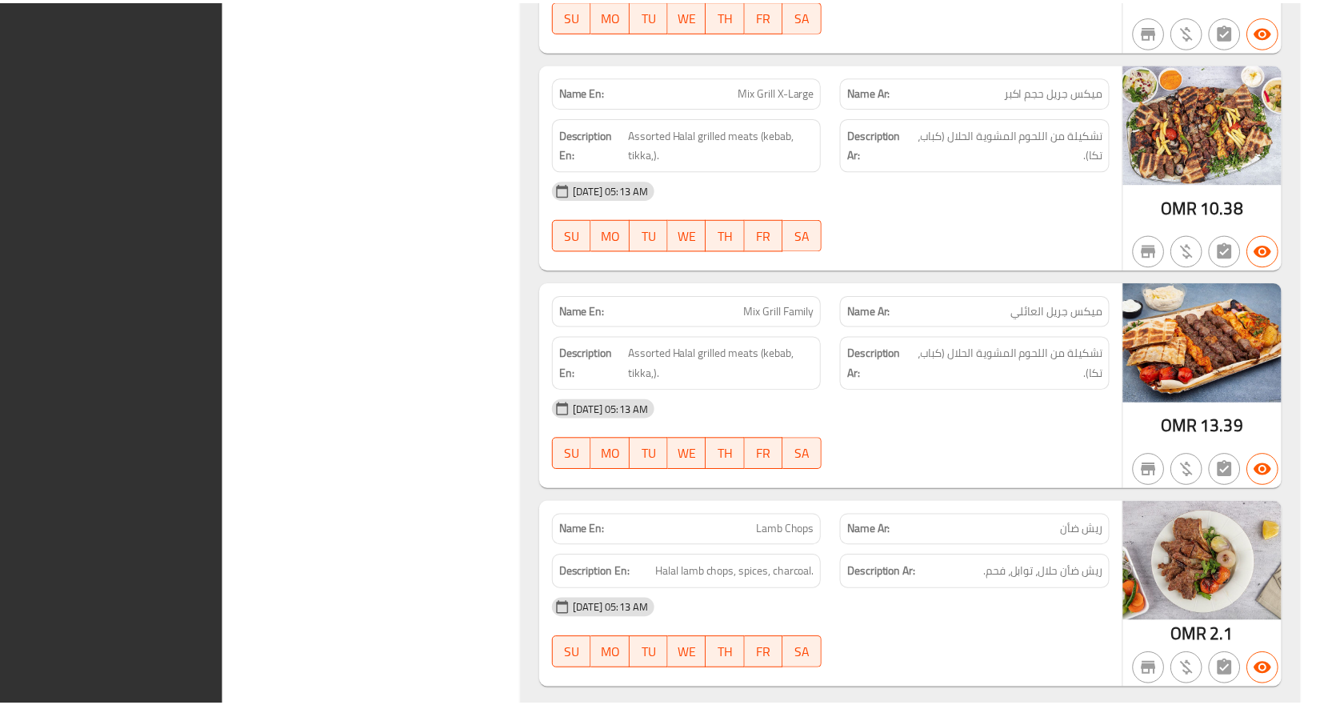
scroll to position [14022, 0]
